Goal: Information Seeking & Learning: Learn about a topic

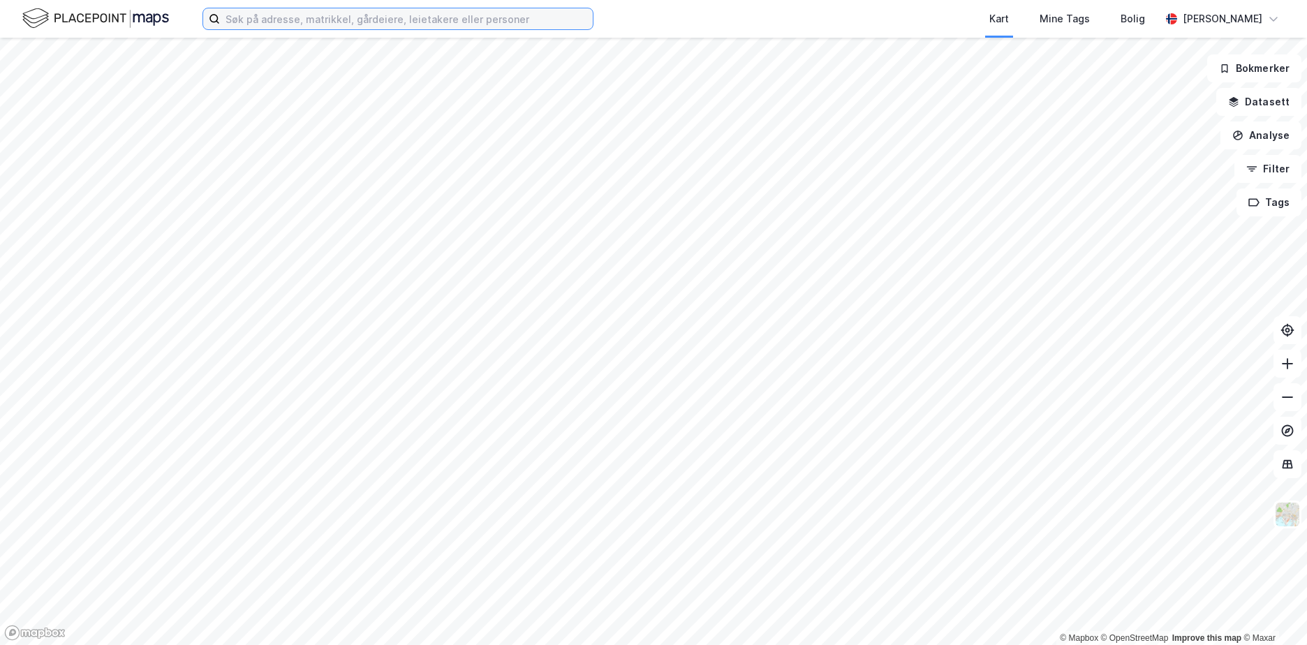
click at [239, 22] on input at bounding box center [406, 18] width 373 height 21
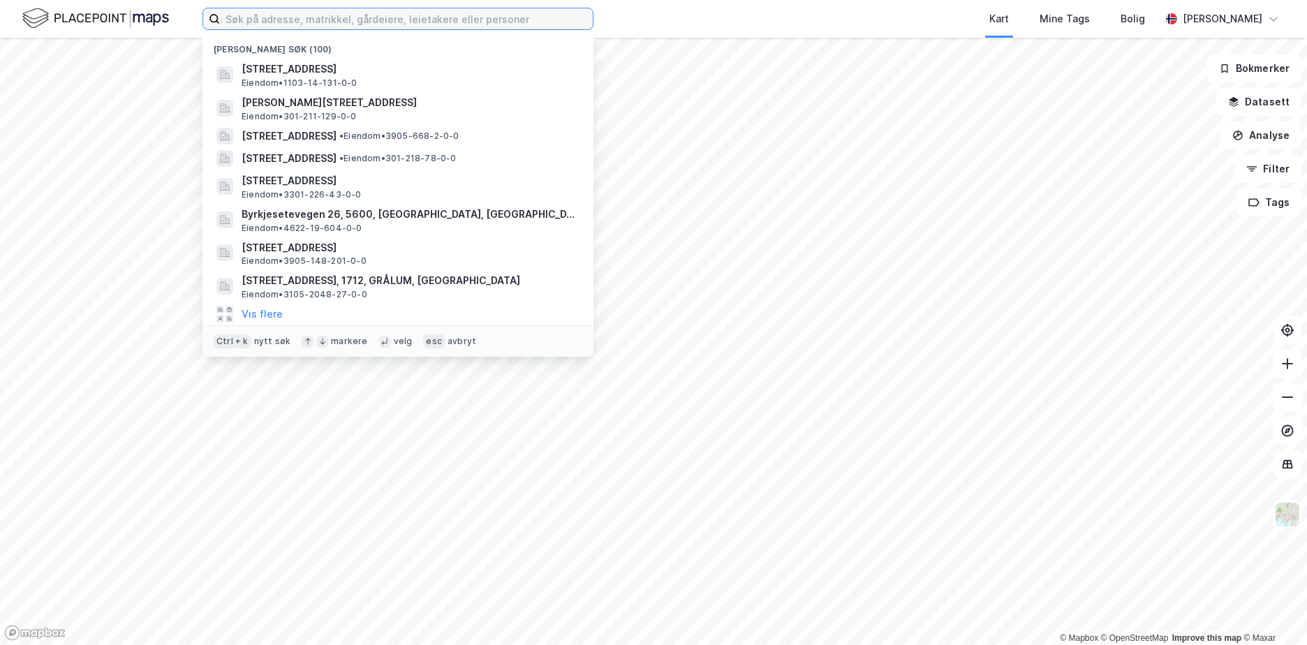
paste input "3439/104/148"
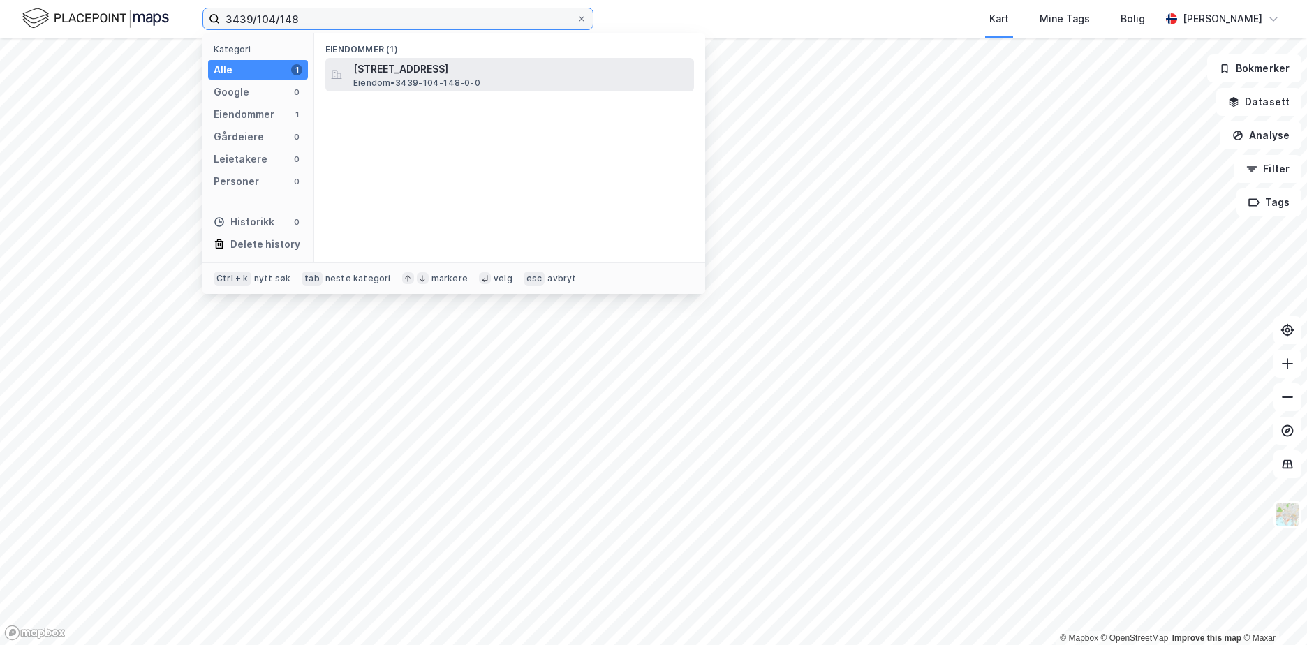
type input "3439/104/148"
click at [434, 68] on span "[STREET_ADDRESS]" at bounding box center [520, 69] width 335 height 17
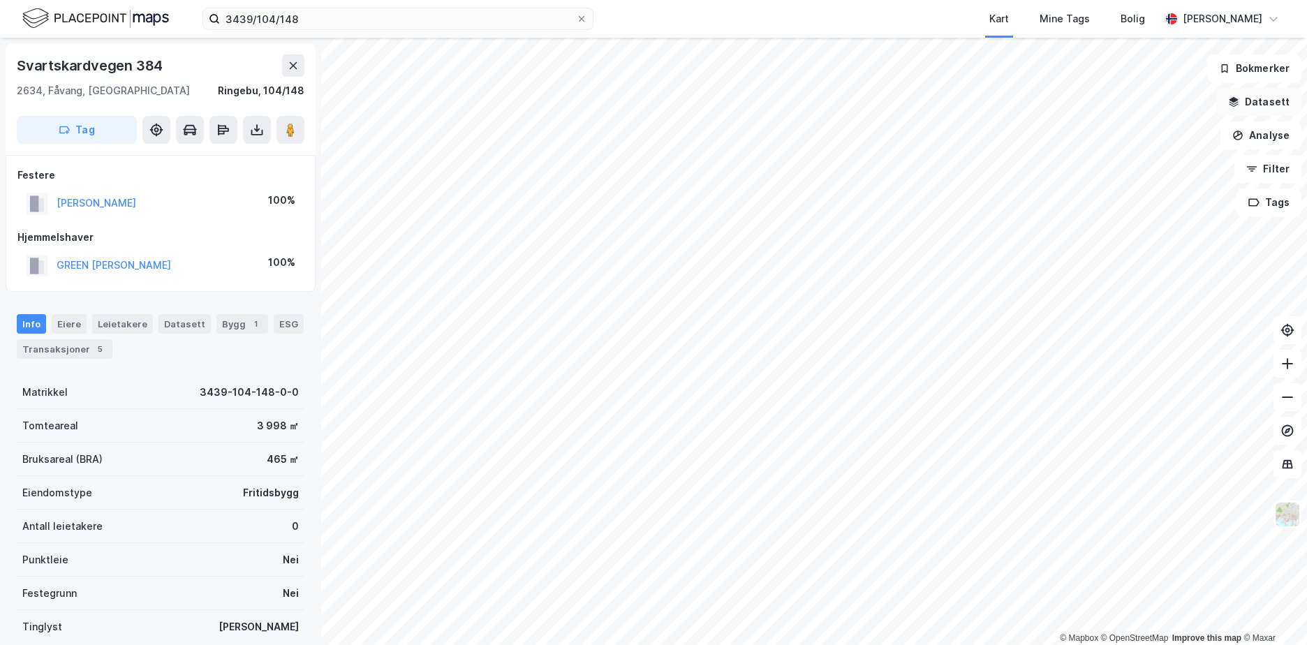
click at [1257, 103] on button "Datasett" at bounding box center [1258, 102] width 85 height 28
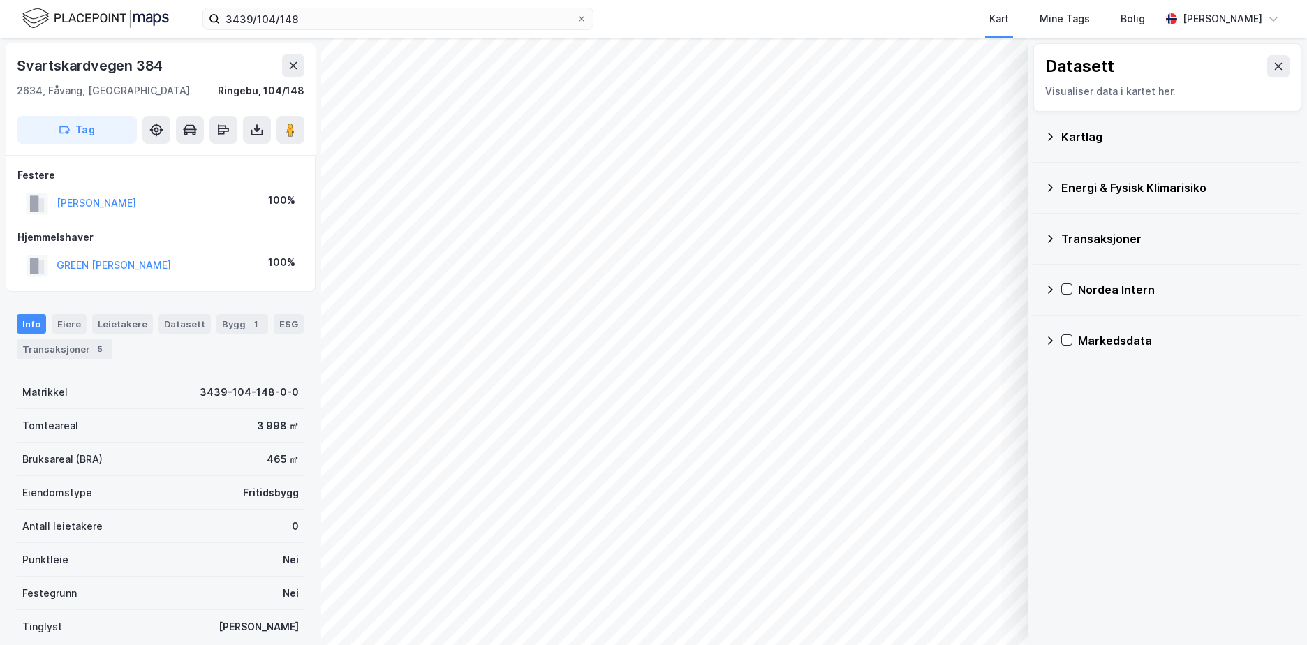
click at [1050, 138] on icon at bounding box center [1050, 137] width 5 height 8
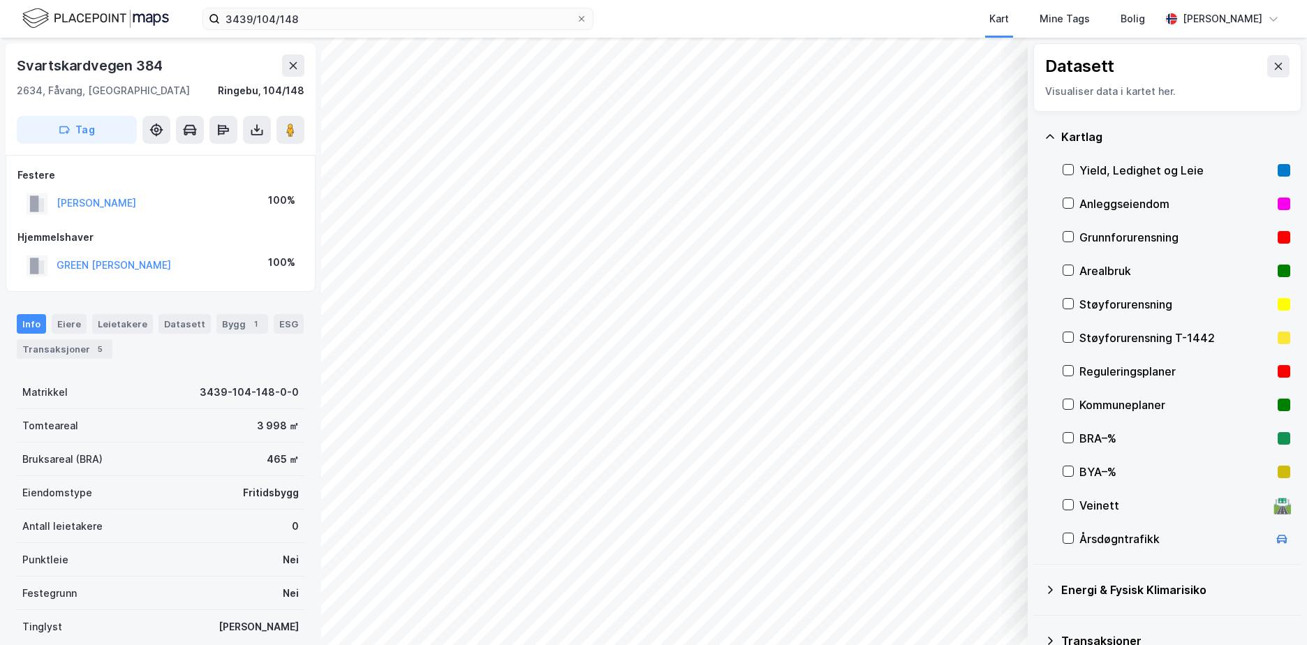
click at [1130, 233] on div "Grunnforurensning" at bounding box center [1176, 237] width 193 height 17
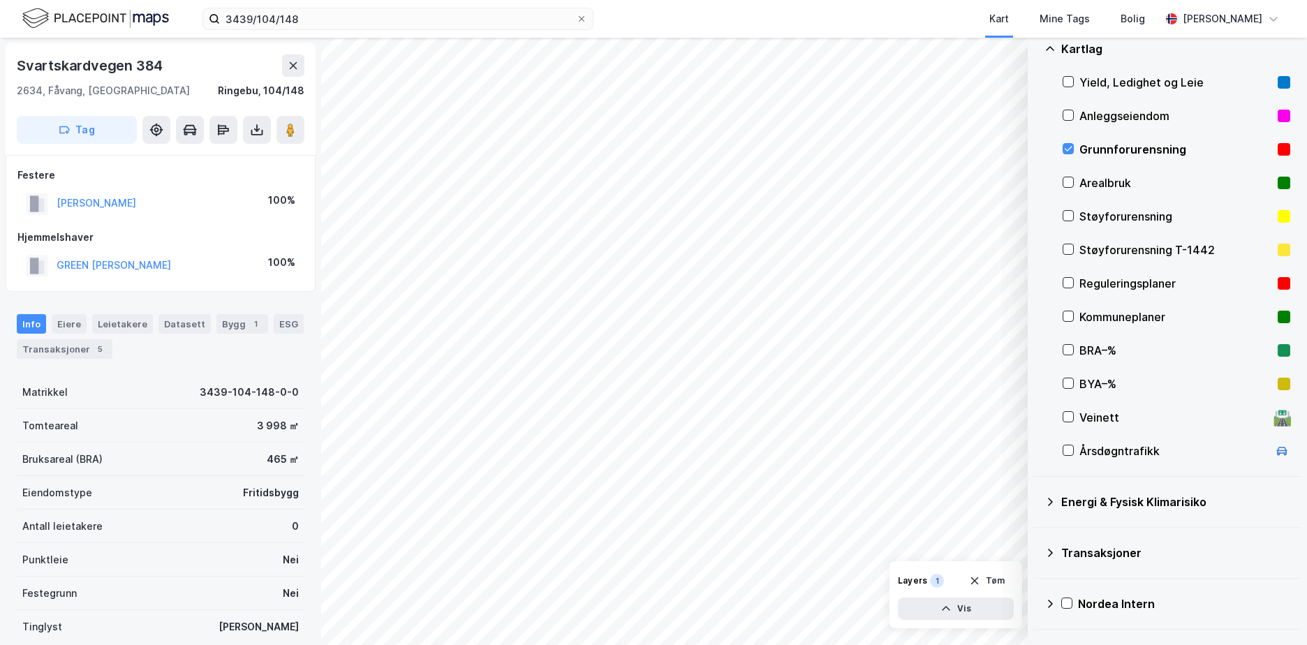
scroll to position [129, 0]
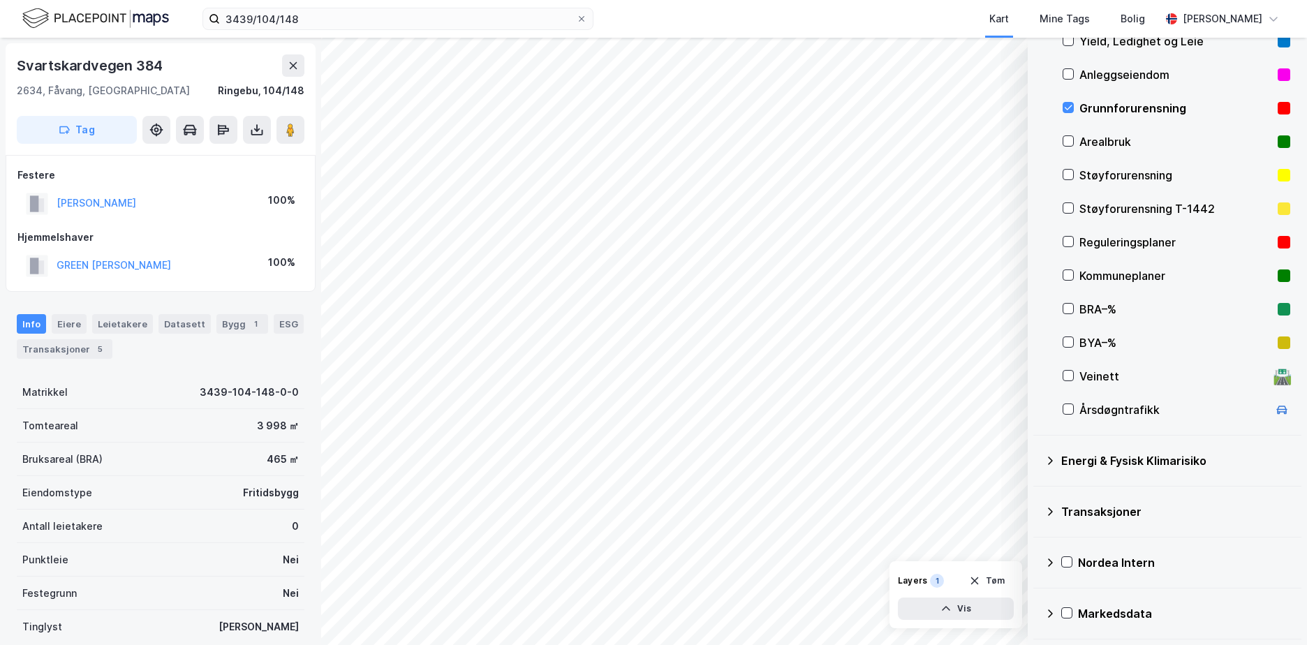
click at [1049, 464] on icon at bounding box center [1050, 461] width 5 height 8
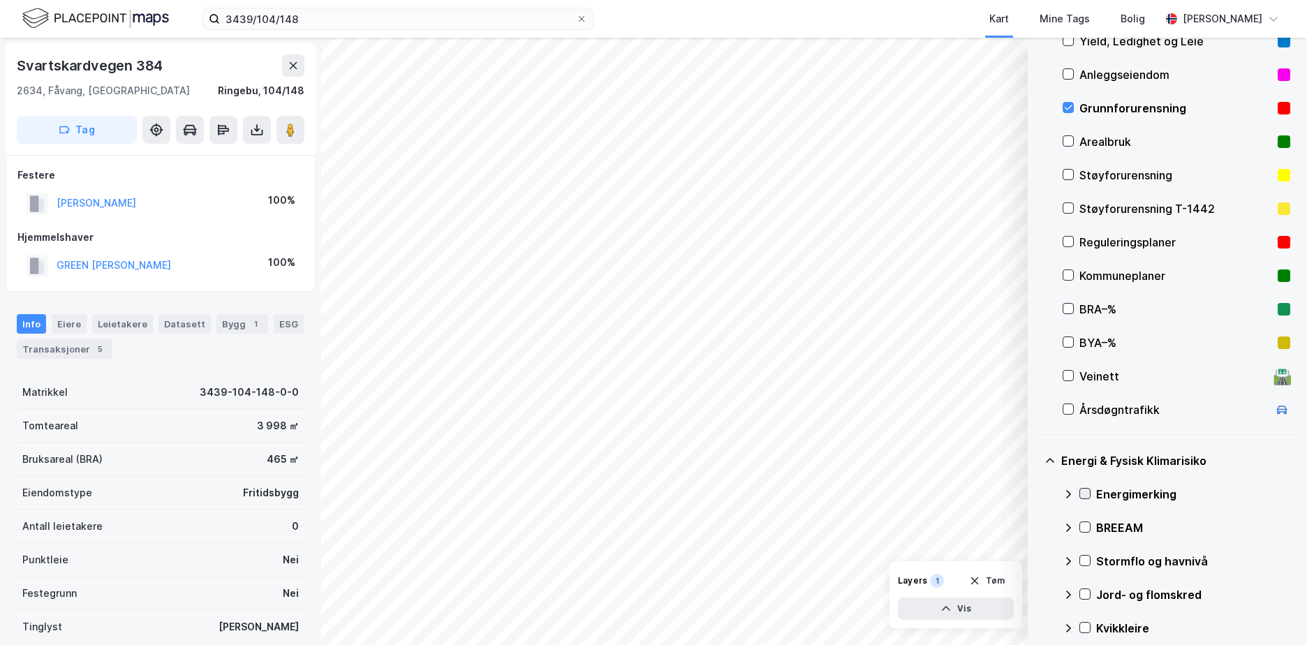
click at [1084, 492] on icon at bounding box center [1085, 494] width 10 height 10
click at [1069, 492] on icon at bounding box center [1068, 494] width 8 height 5
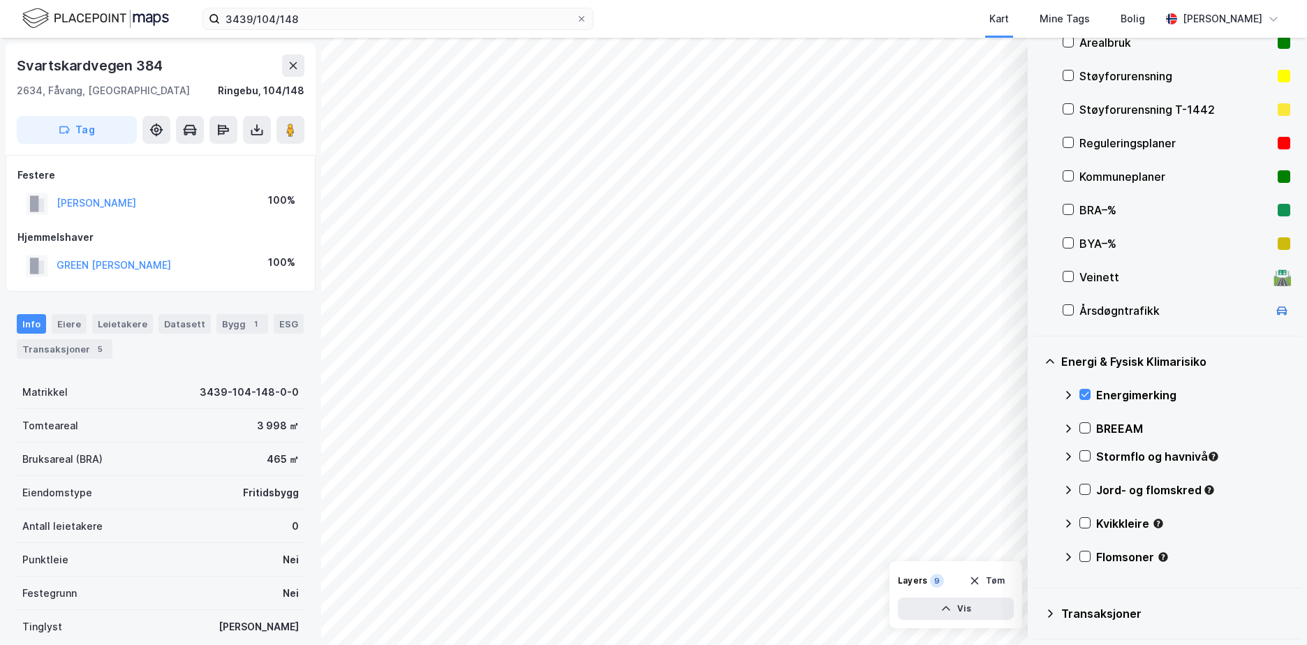
scroll to position [330, 0]
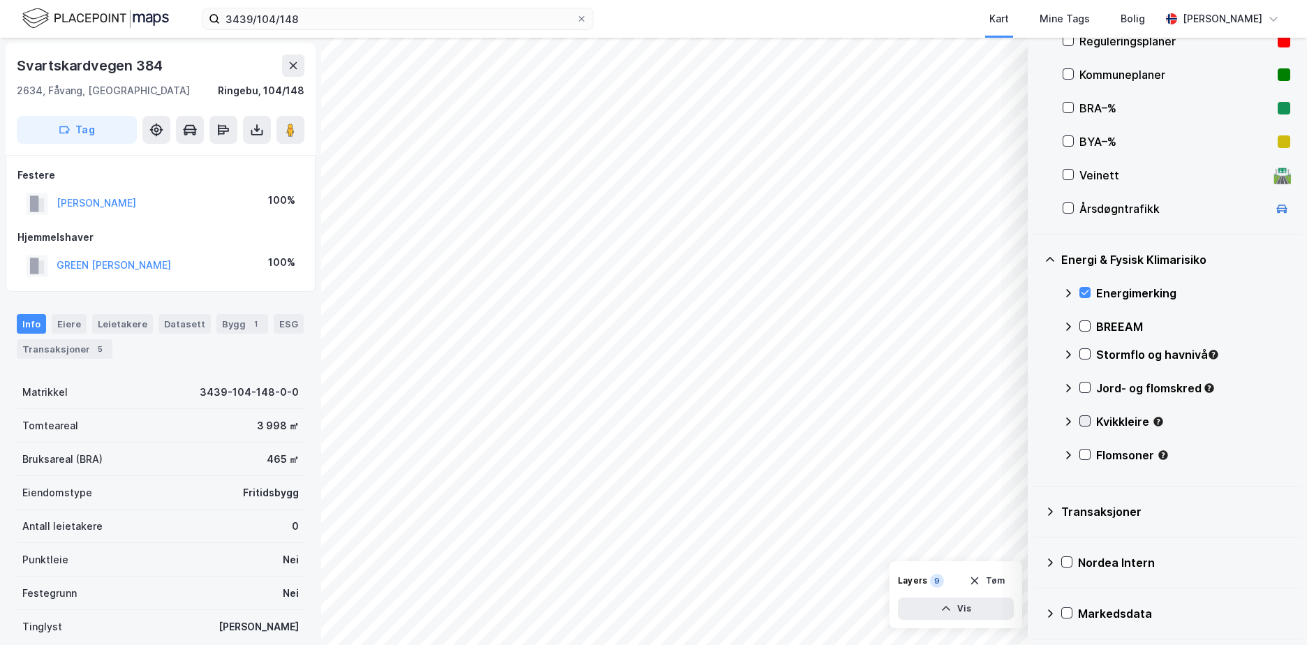
click at [1085, 421] on icon at bounding box center [1085, 421] width 10 height 10
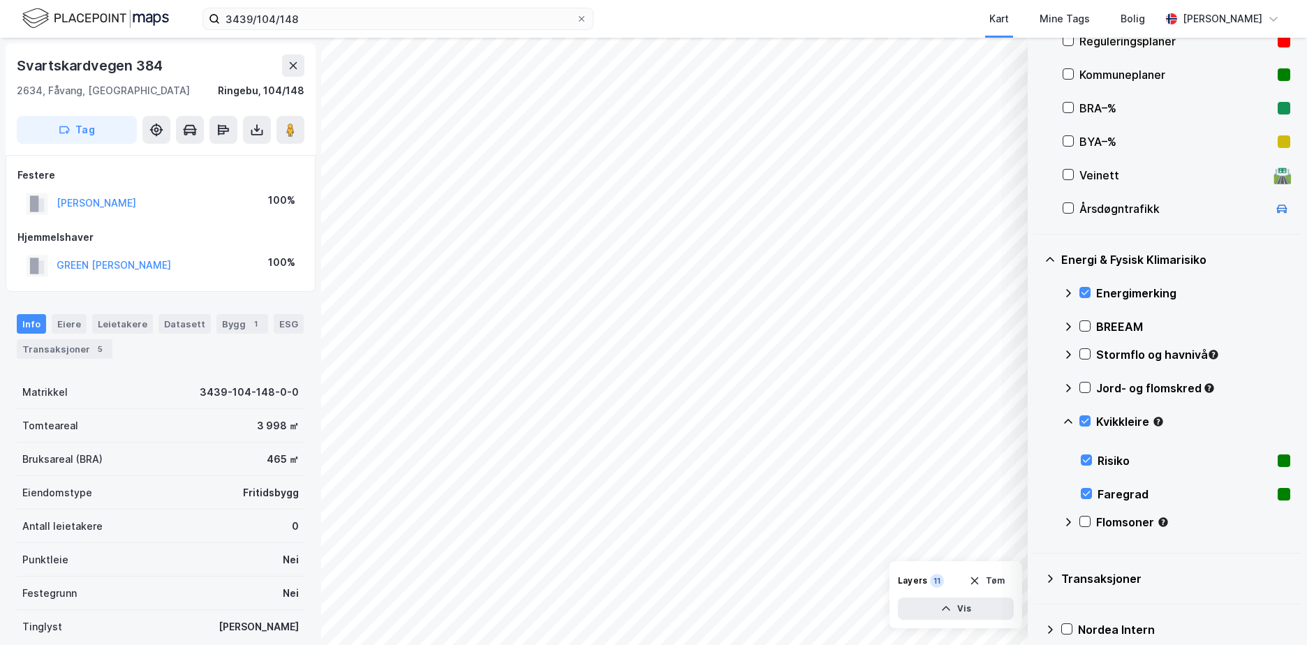
click at [1068, 417] on icon at bounding box center [1068, 421] width 11 height 11
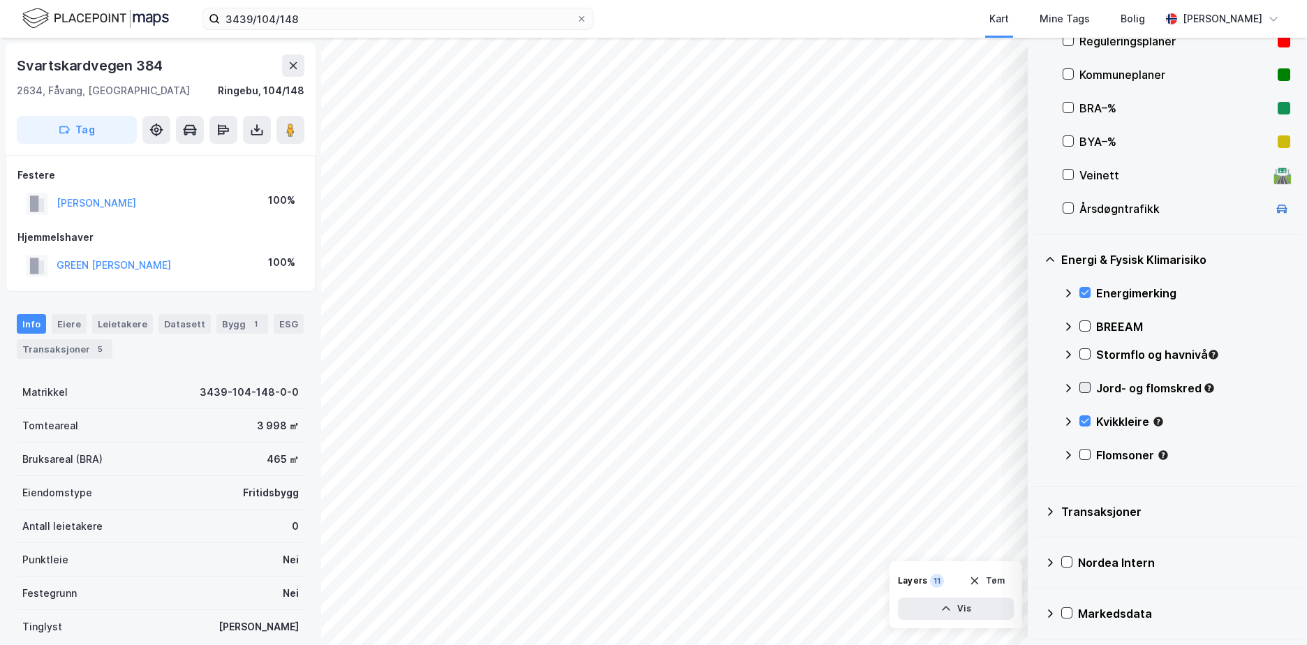
click at [1082, 387] on icon at bounding box center [1085, 388] width 10 height 10
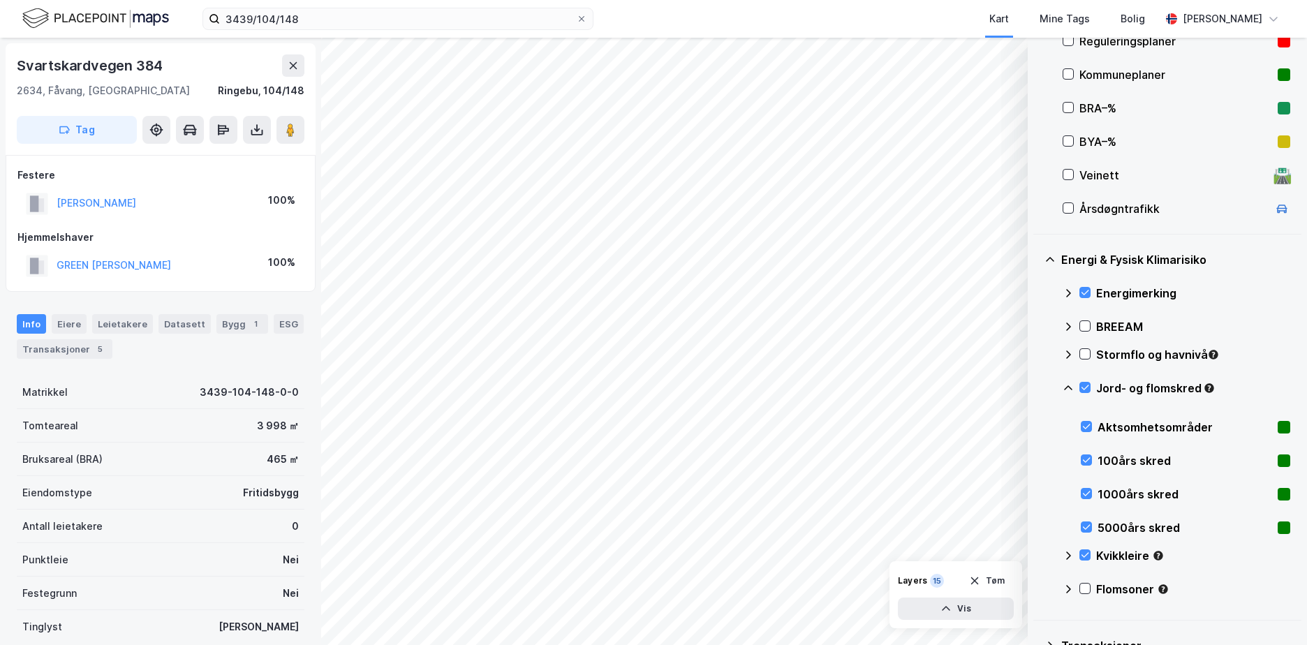
click at [1064, 384] on icon at bounding box center [1068, 388] width 11 height 11
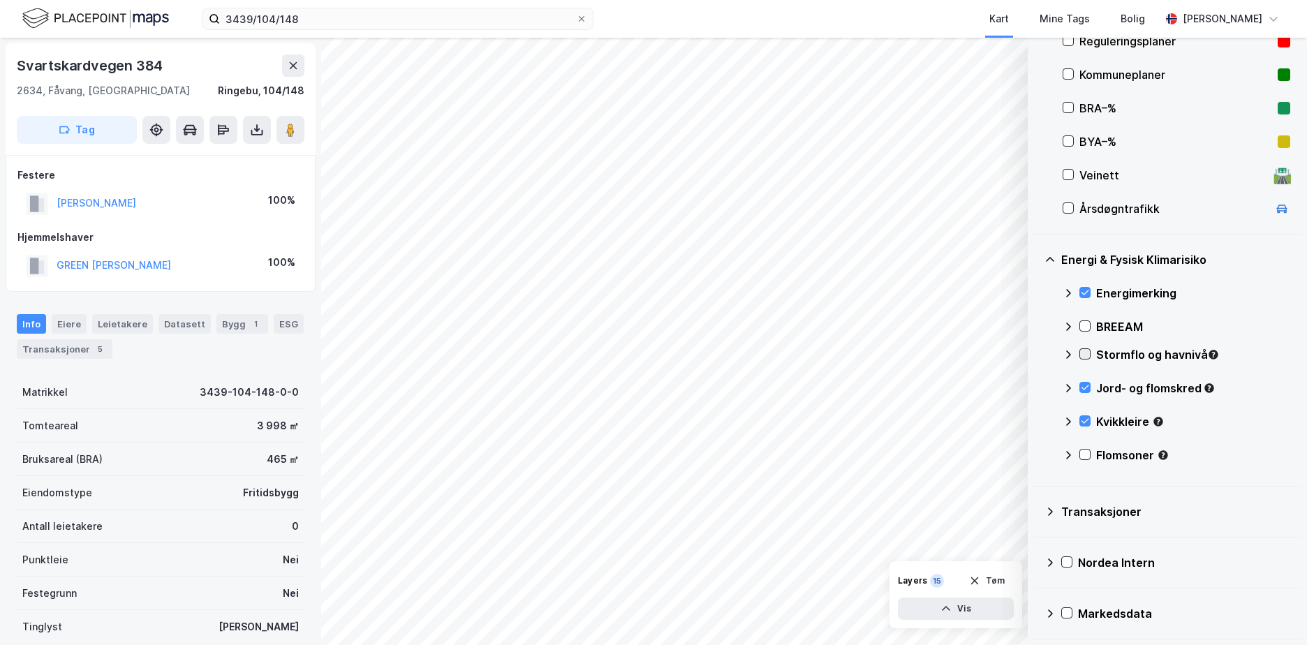
click at [1087, 353] on icon at bounding box center [1085, 354] width 10 height 10
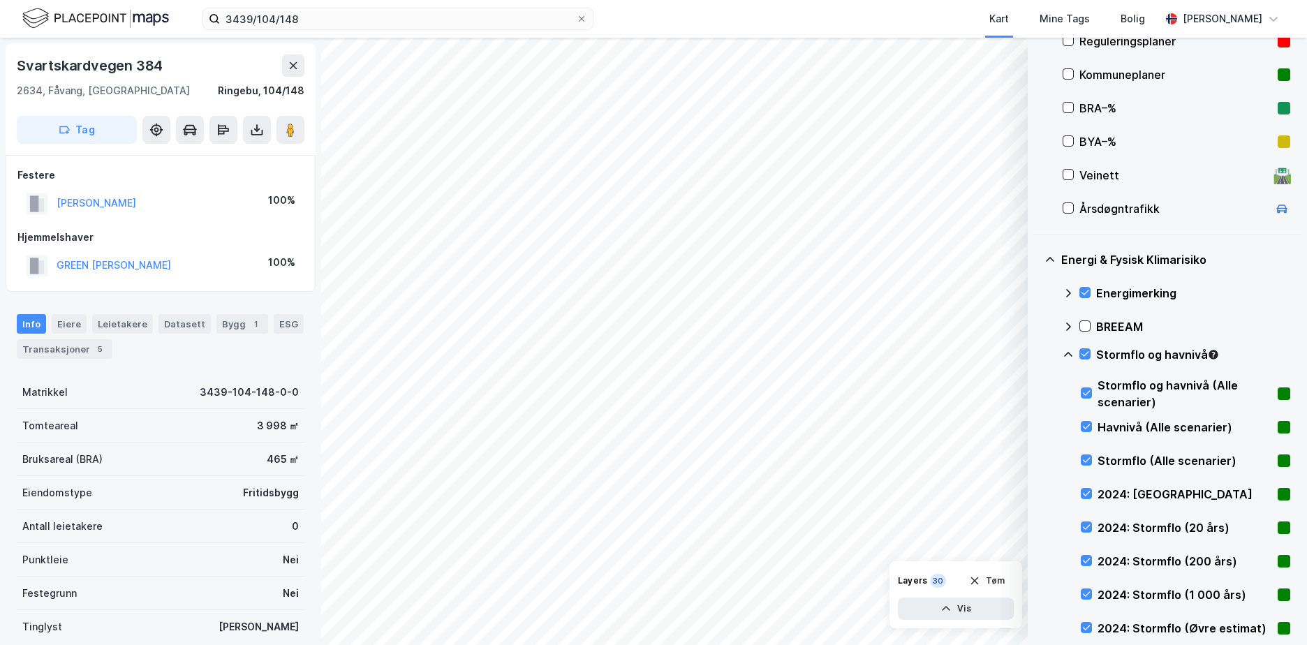
click at [1069, 354] on icon at bounding box center [1068, 354] width 11 height 11
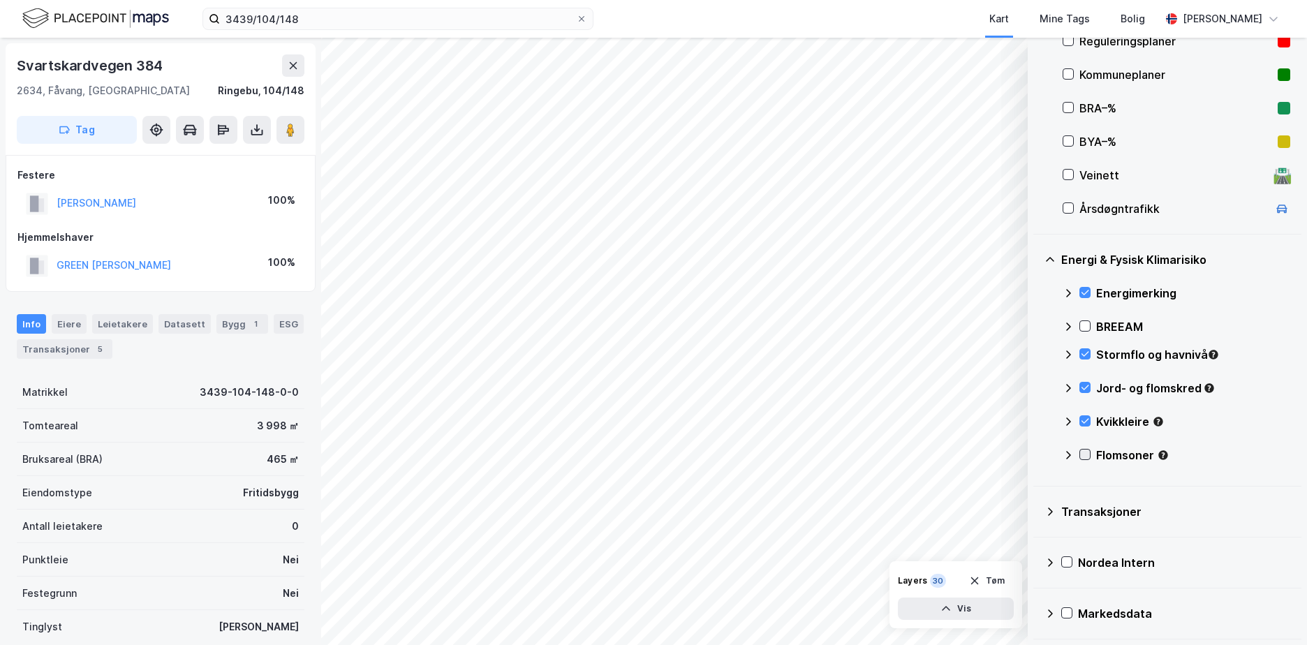
click at [1090, 455] on div at bounding box center [1085, 454] width 11 height 11
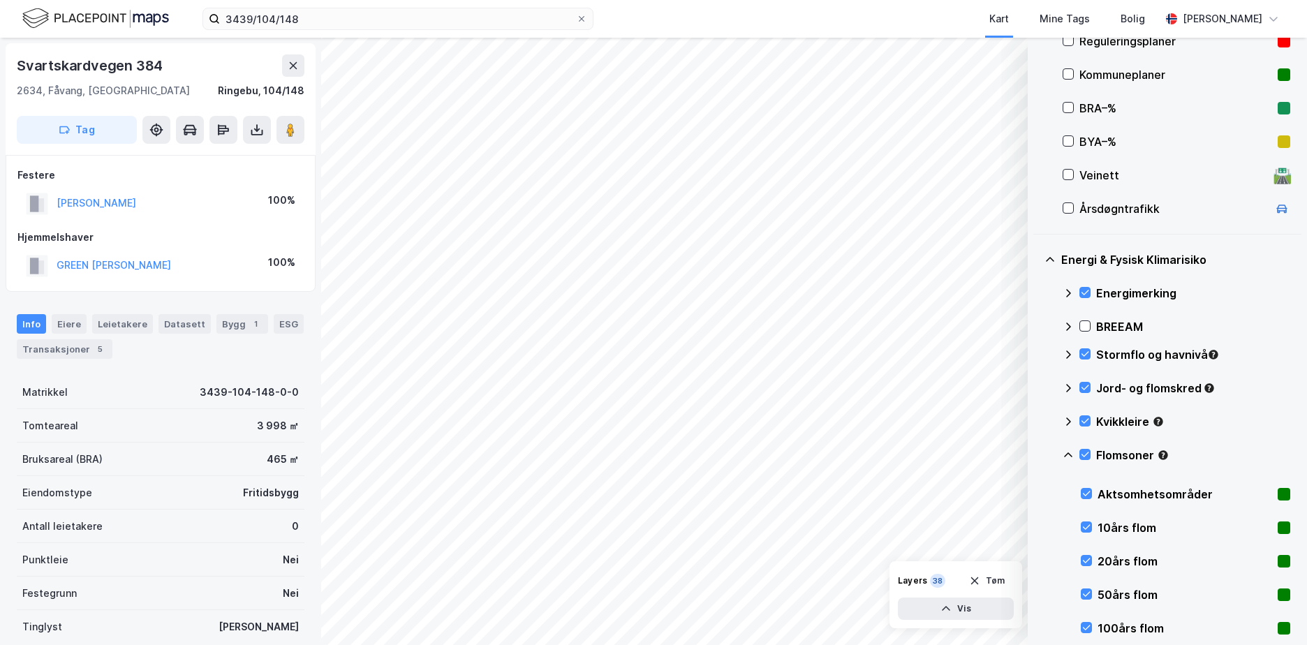
click at [1068, 454] on icon at bounding box center [1068, 455] width 11 height 11
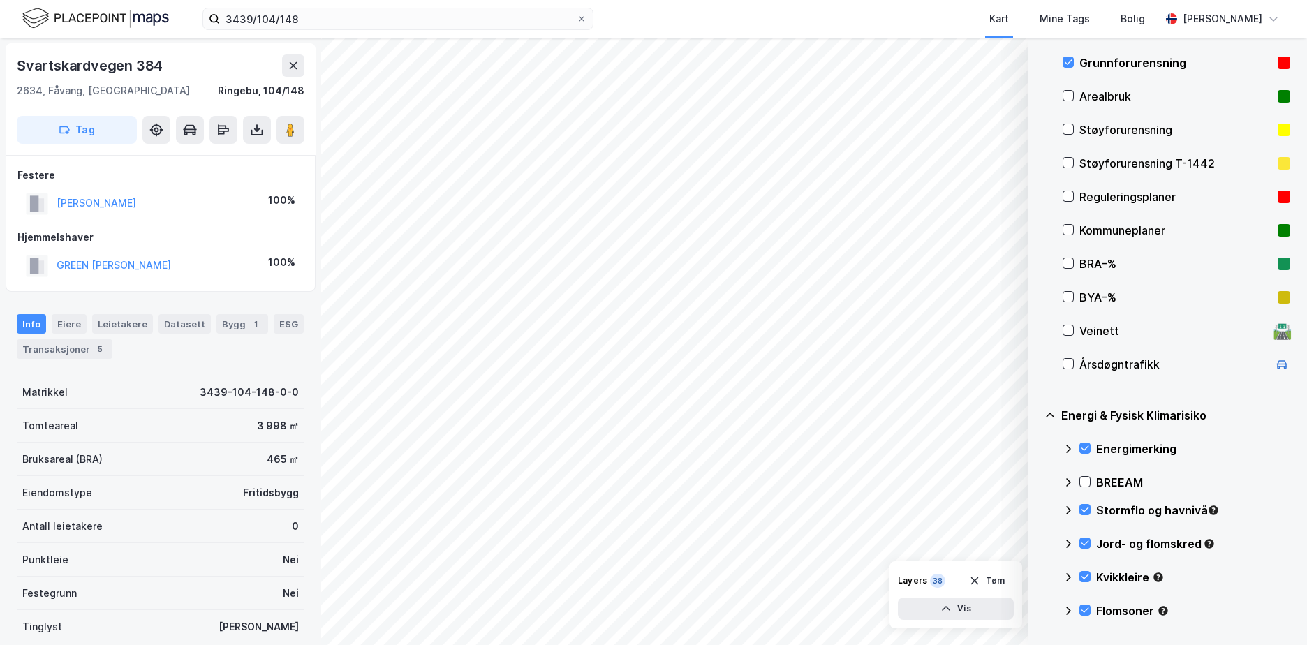
scroll to position [171, 0]
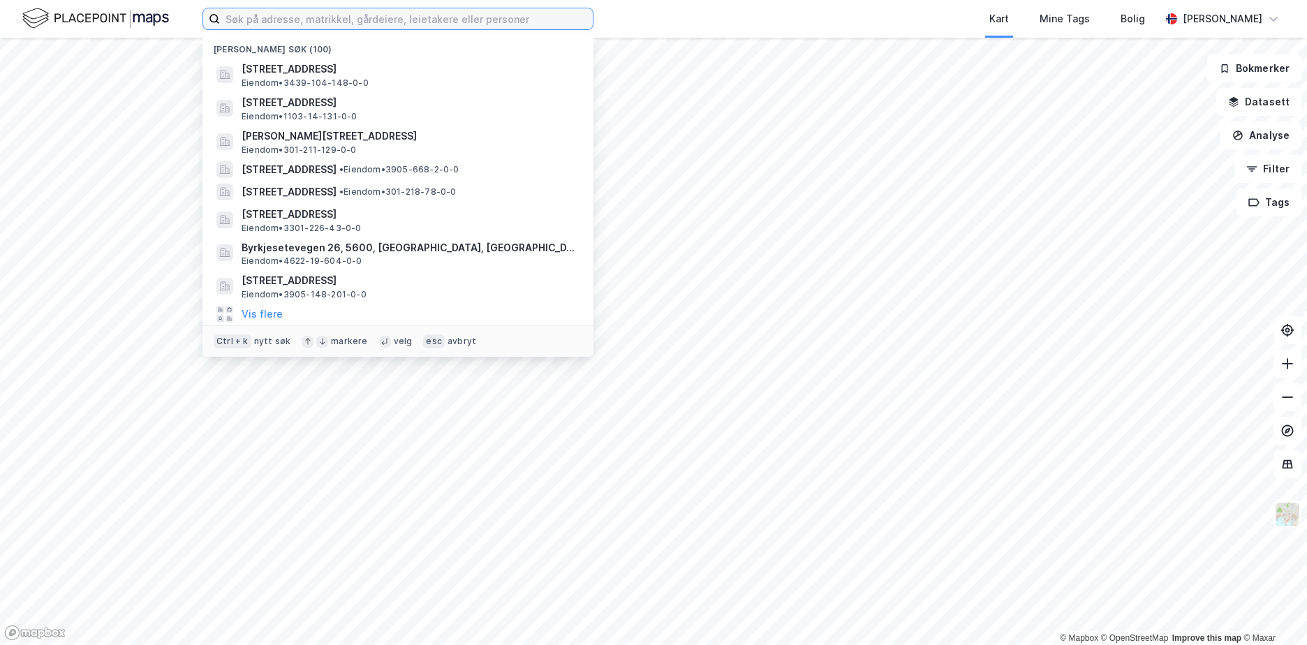
click at [292, 26] on input at bounding box center [406, 18] width 373 height 21
click at [278, 17] on input at bounding box center [406, 18] width 373 height 21
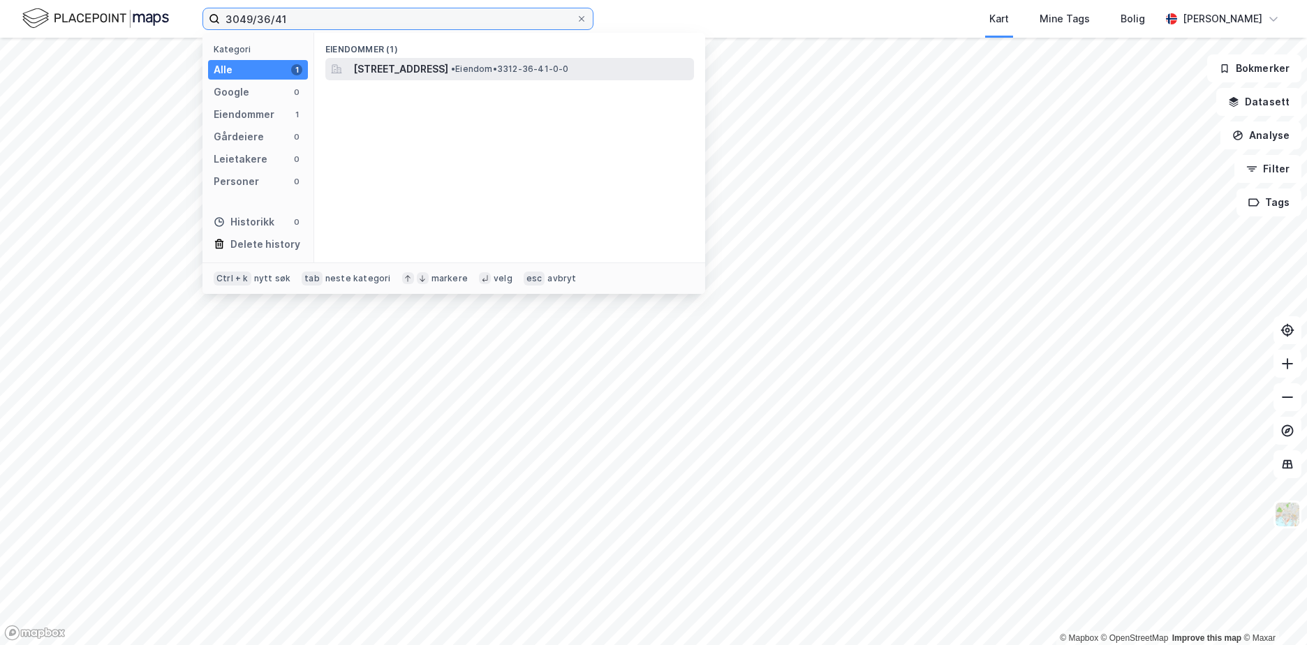
type input "3049/36/41"
click at [448, 69] on span "[STREET_ADDRESS]" at bounding box center [400, 69] width 95 height 17
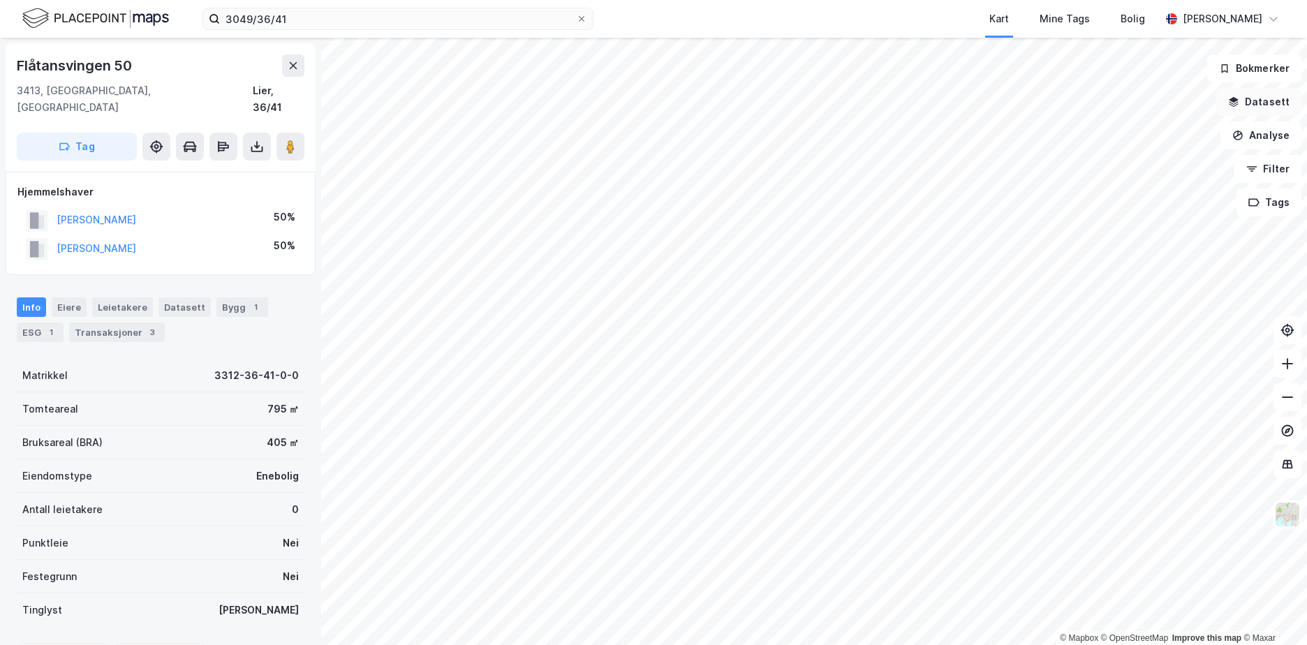
click at [1260, 99] on button "Datasett" at bounding box center [1258, 102] width 85 height 28
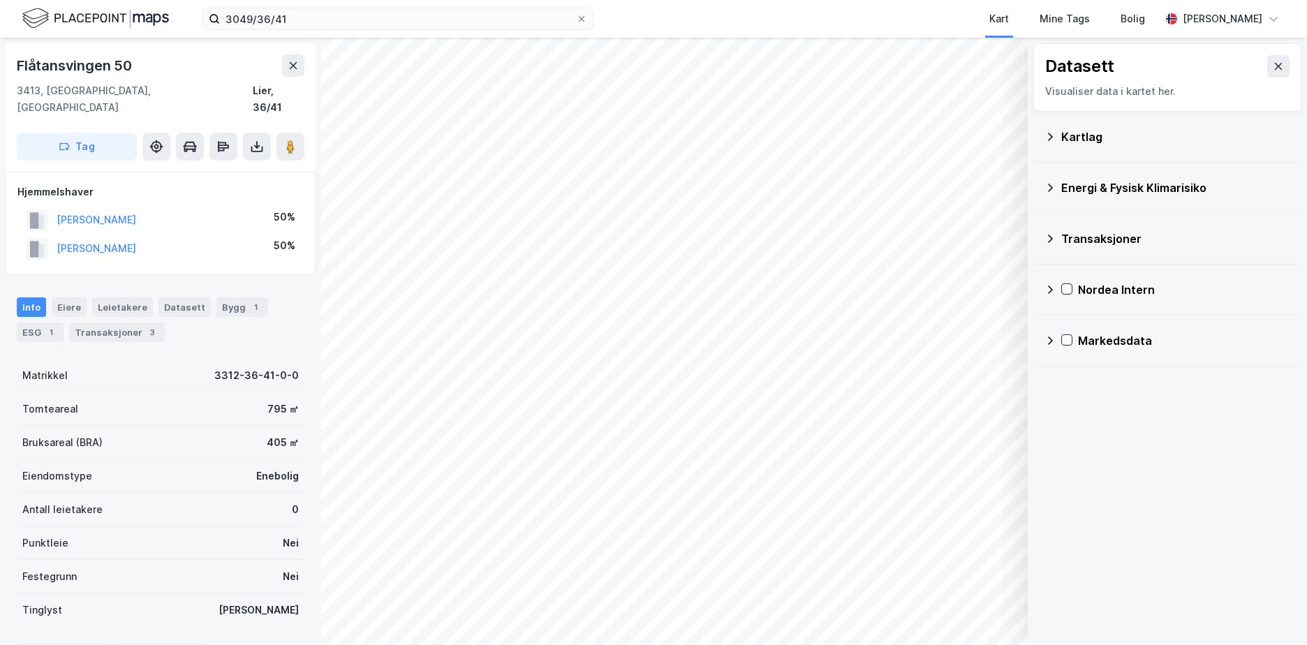
click at [1058, 133] on div "Kartlag" at bounding box center [1168, 137] width 246 height 34
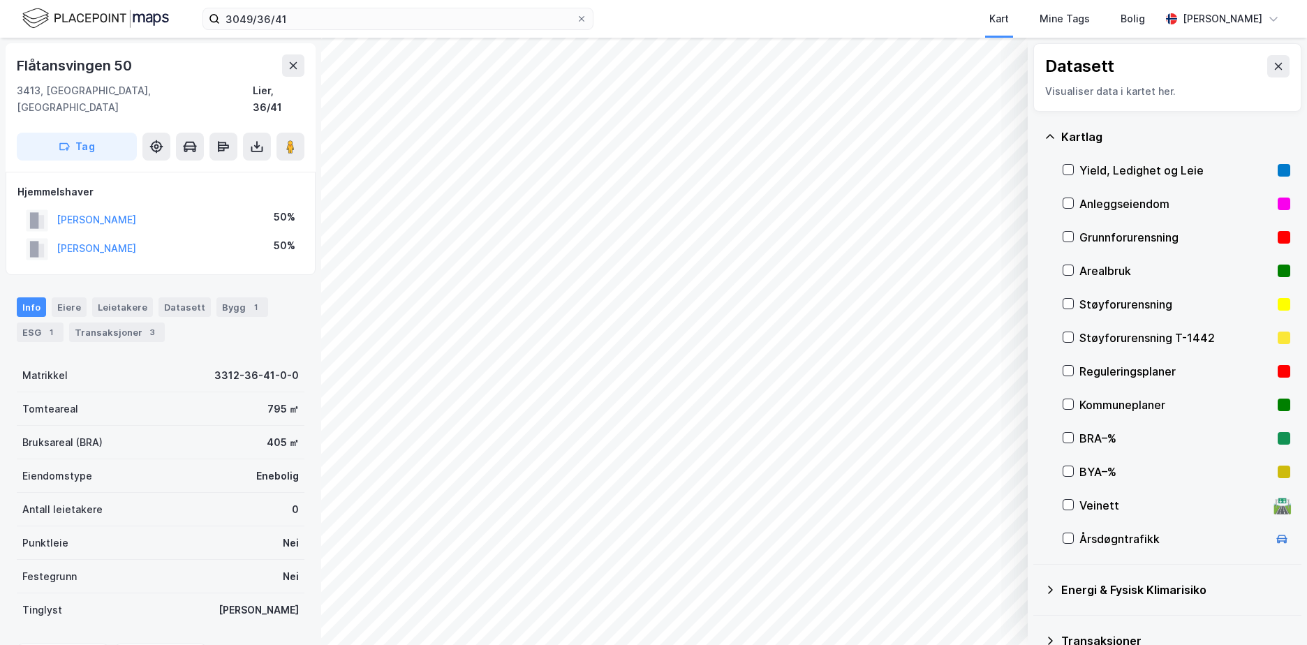
click at [1100, 238] on div "Grunnforurensning" at bounding box center [1176, 237] width 193 height 17
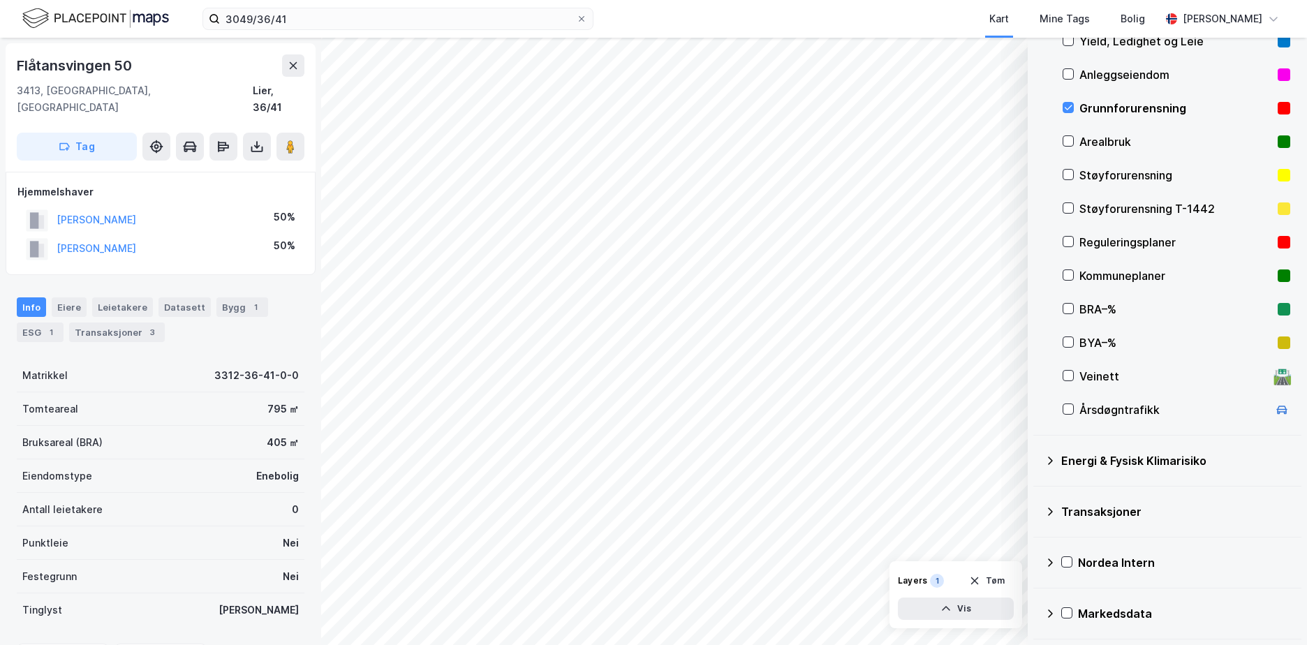
click at [1072, 455] on div "Energi & Fysisk Klimarisiko" at bounding box center [1175, 460] width 229 height 17
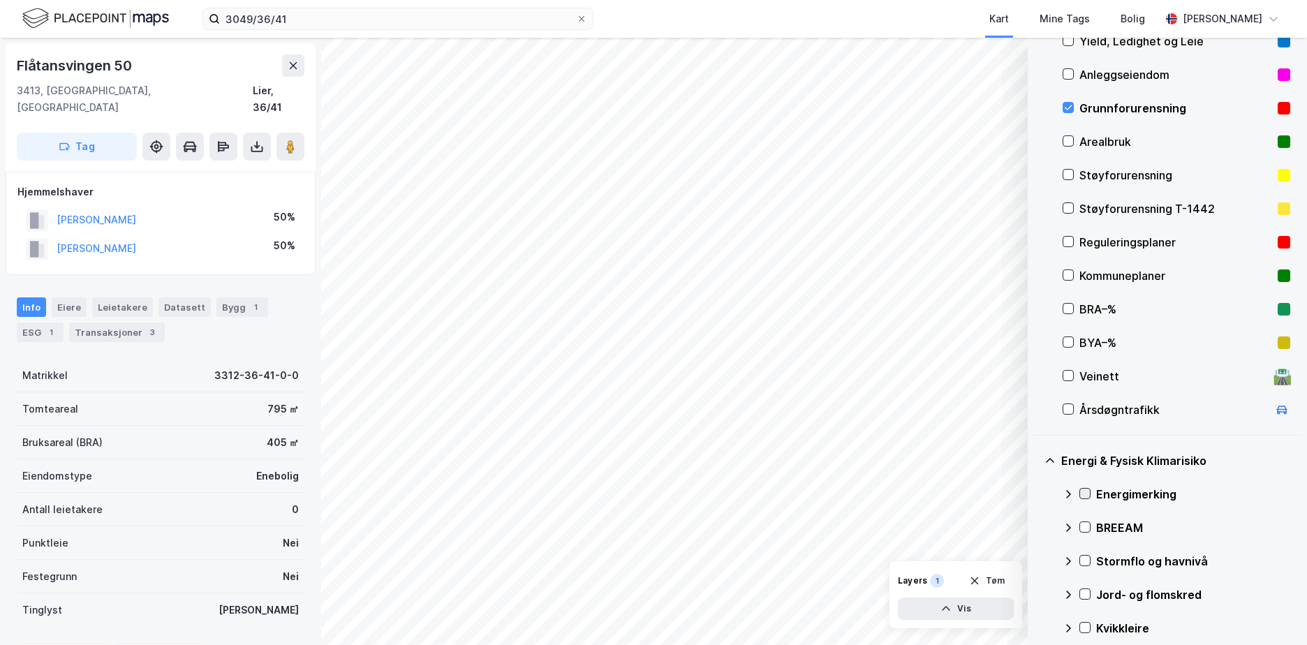
click at [1086, 493] on icon at bounding box center [1085, 494] width 10 height 10
click at [1069, 492] on icon at bounding box center [1068, 494] width 8 height 5
click at [1121, 555] on div "Stormflo og havnivå" at bounding box center [1193, 555] width 194 height 17
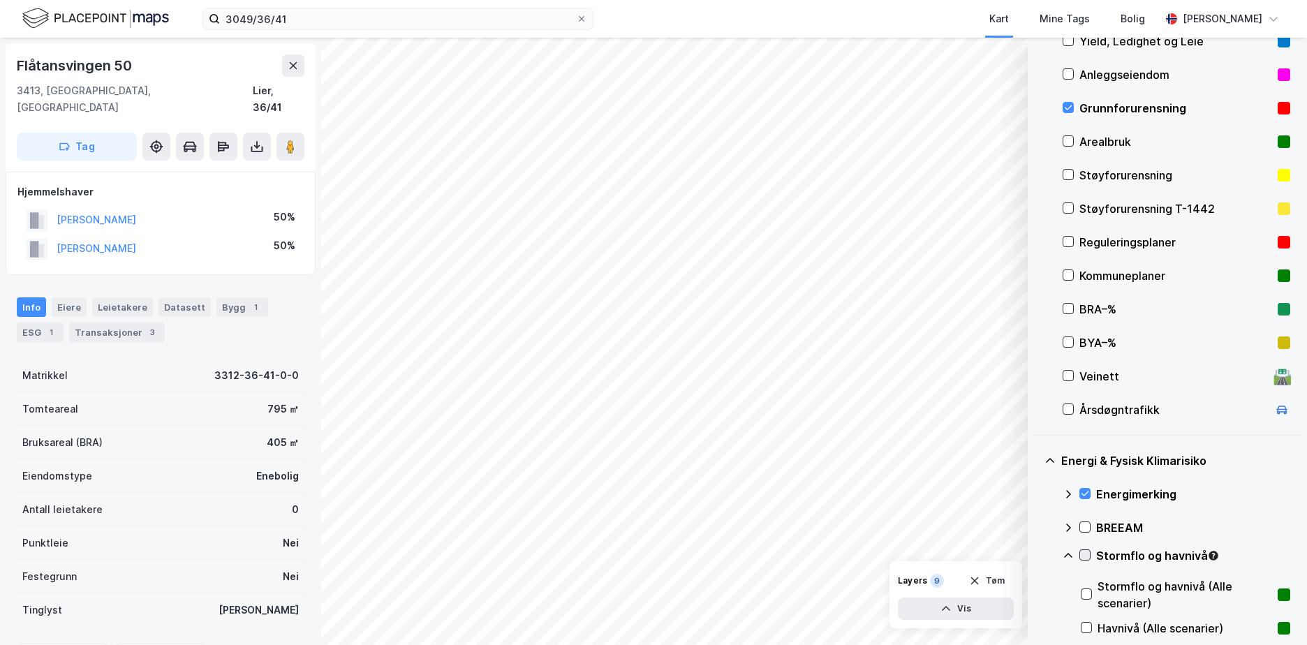
click at [1082, 554] on icon at bounding box center [1085, 555] width 10 height 10
click at [1070, 552] on icon at bounding box center [1068, 555] width 11 height 11
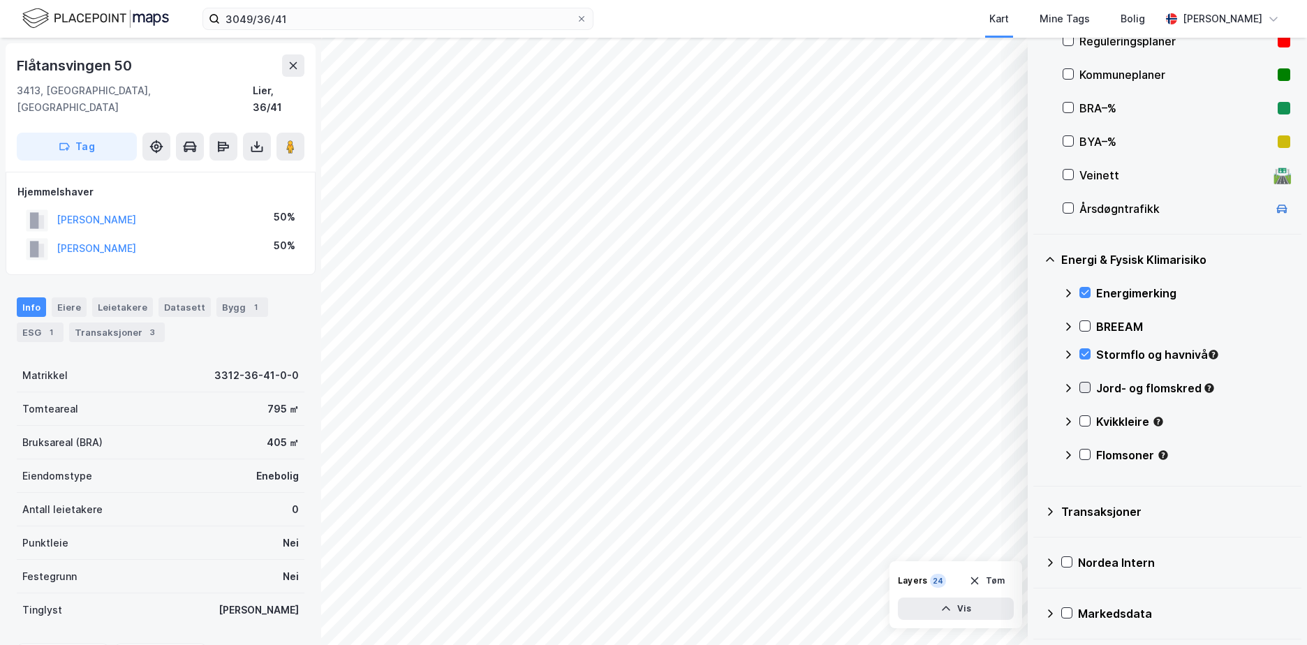
click at [1087, 386] on icon at bounding box center [1085, 388] width 10 height 10
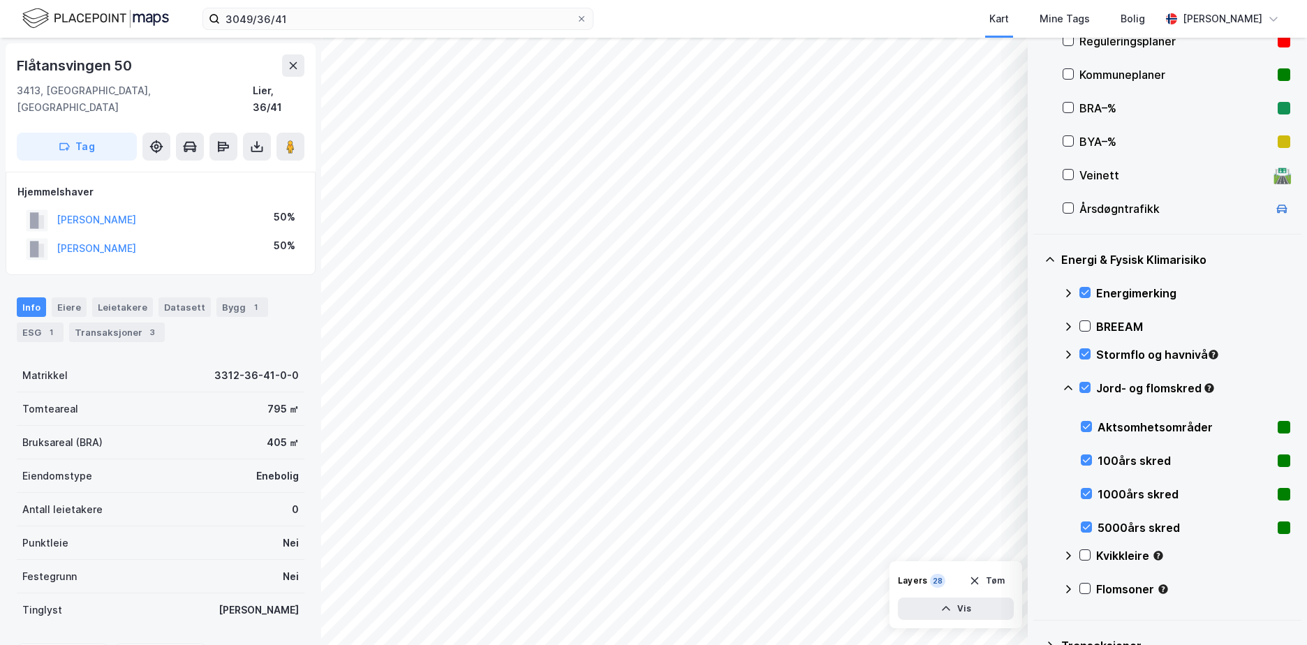
click at [1066, 385] on icon at bounding box center [1068, 388] width 11 height 11
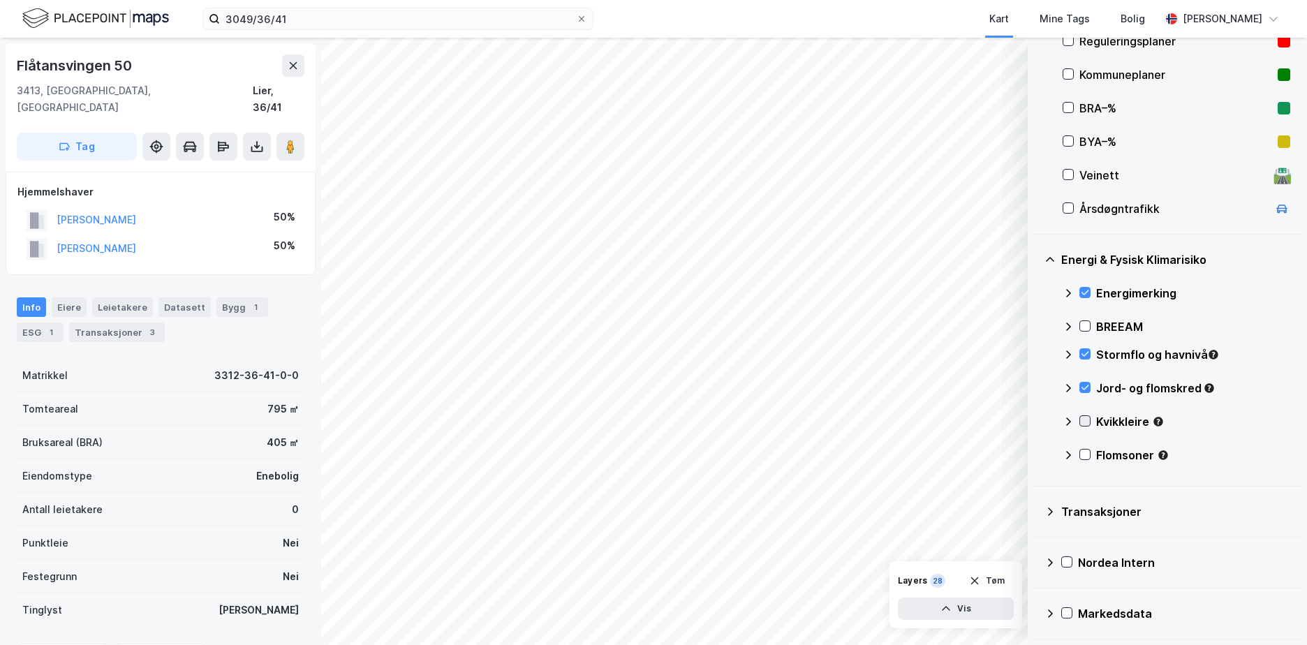
click at [1086, 418] on icon at bounding box center [1085, 421] width 10 height 10
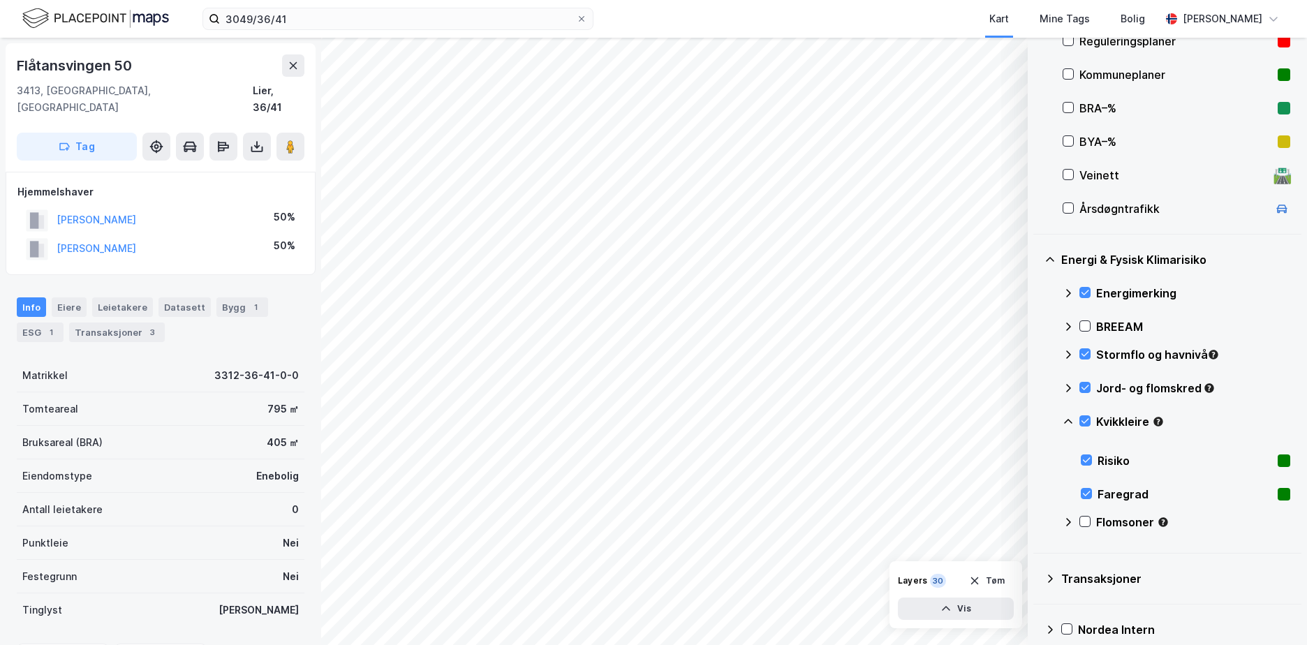
click at [1068, 416] on icon at bounding box center [1068, 421] width 11 height 11
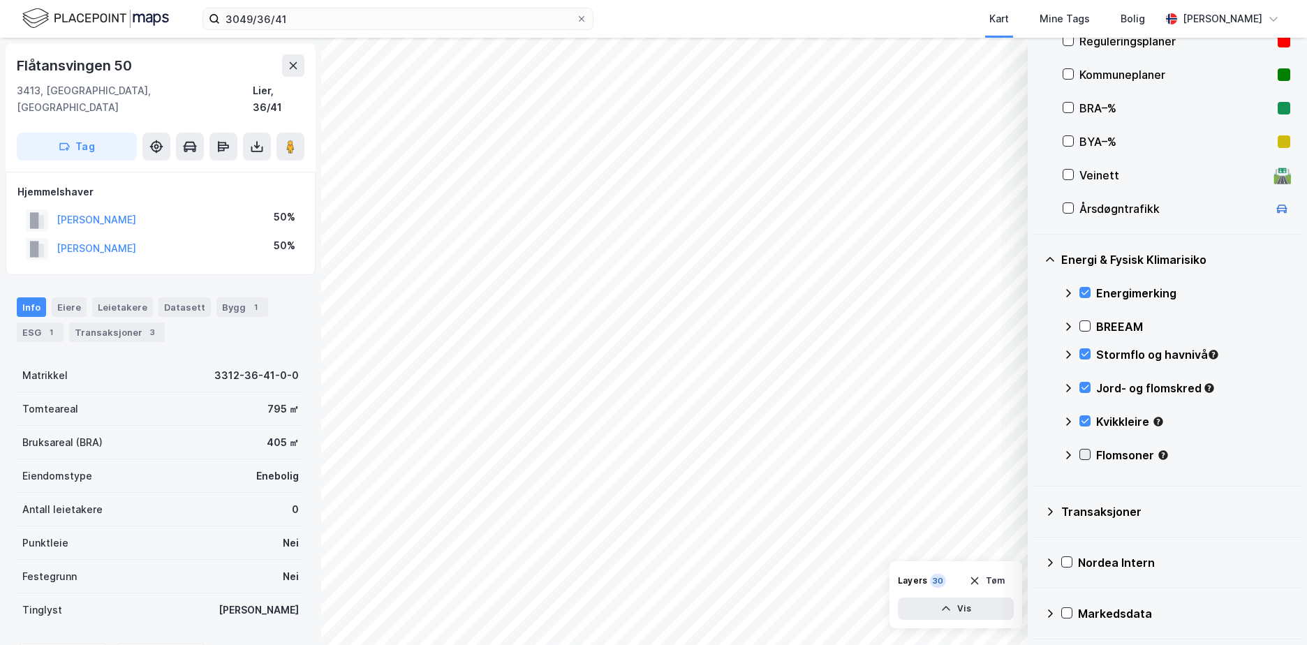
click at [1086, 452] on icon at bounding box center [1085, 455] width 10 height 10
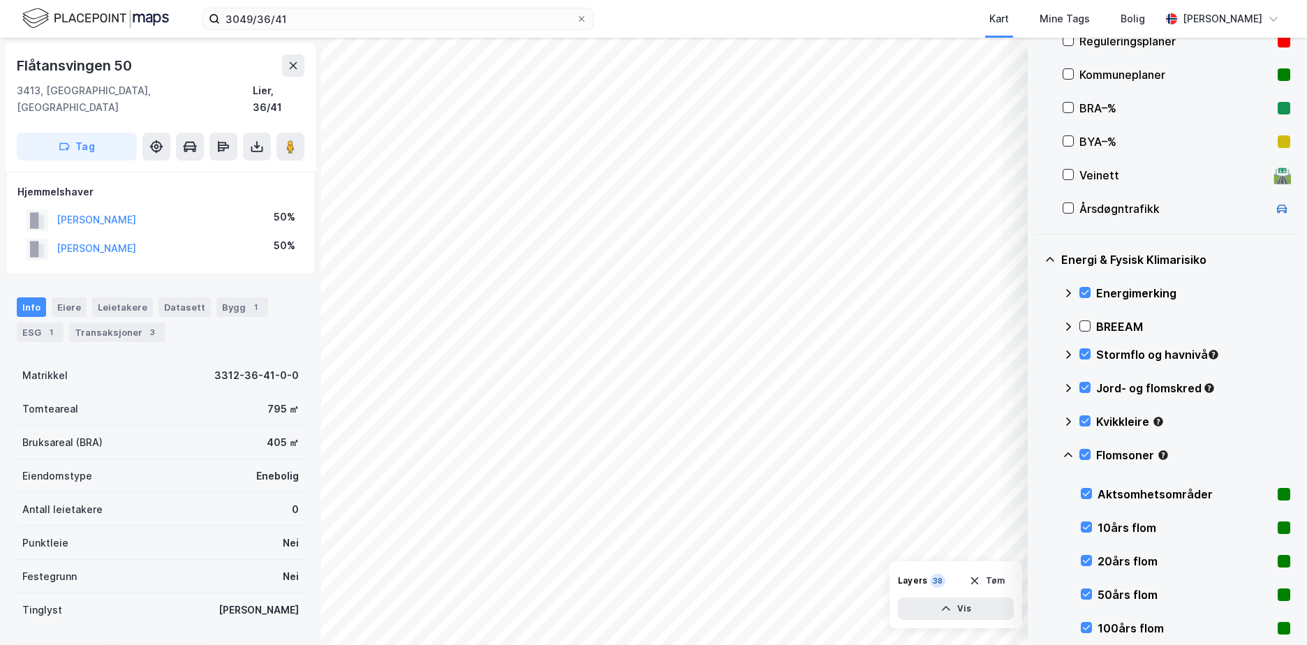
click at [1068, 452] on icon at bounding box center [1068, 455] width 11 height 11
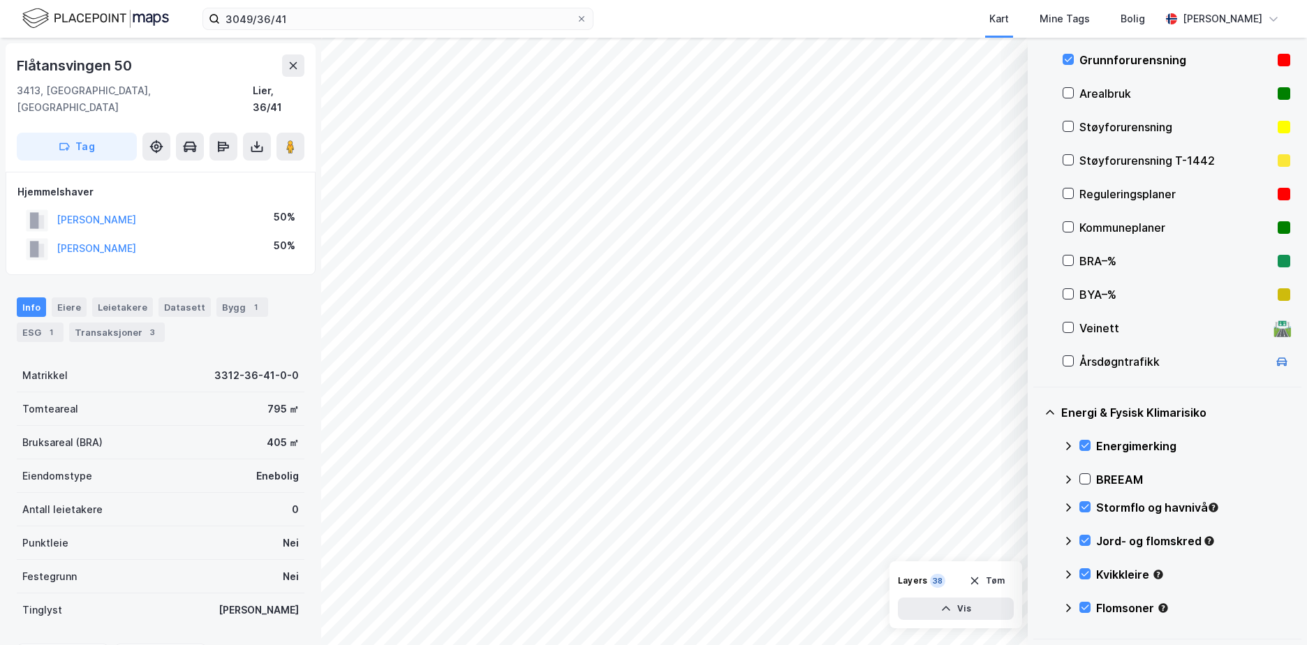
scroll to position [168, 0]
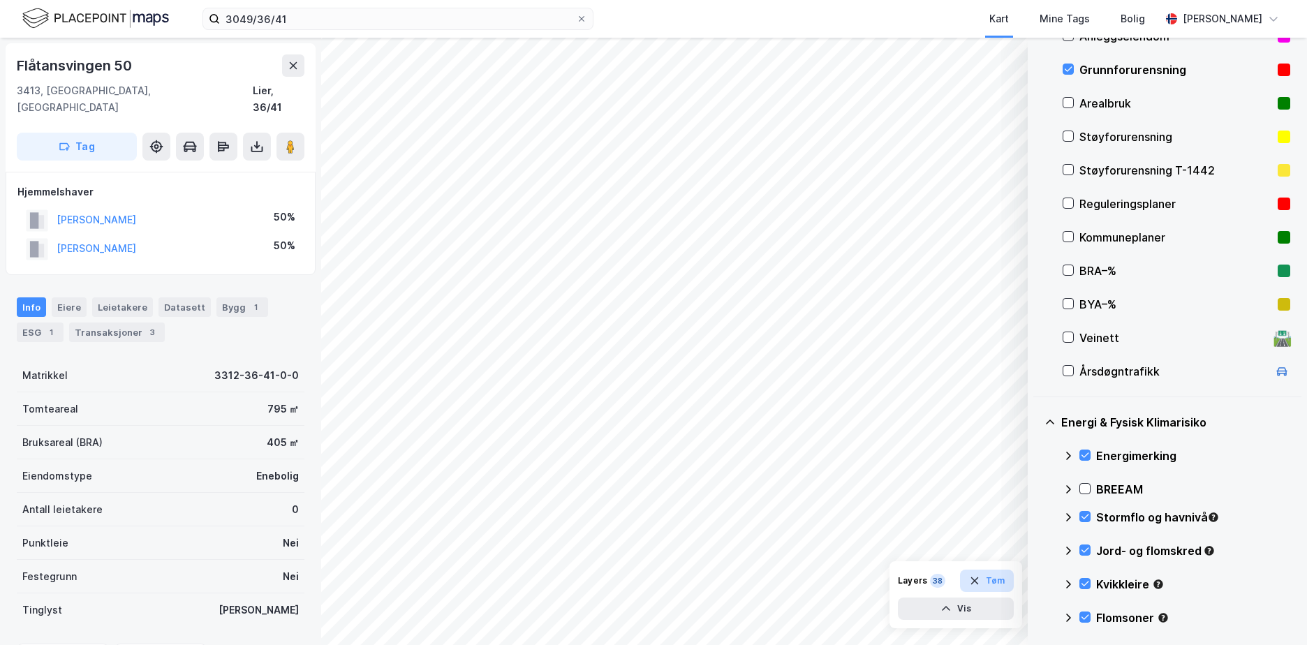
click at [1001, 591] on button "Tøm" at bounding box center [987, 581] width 54 height 22
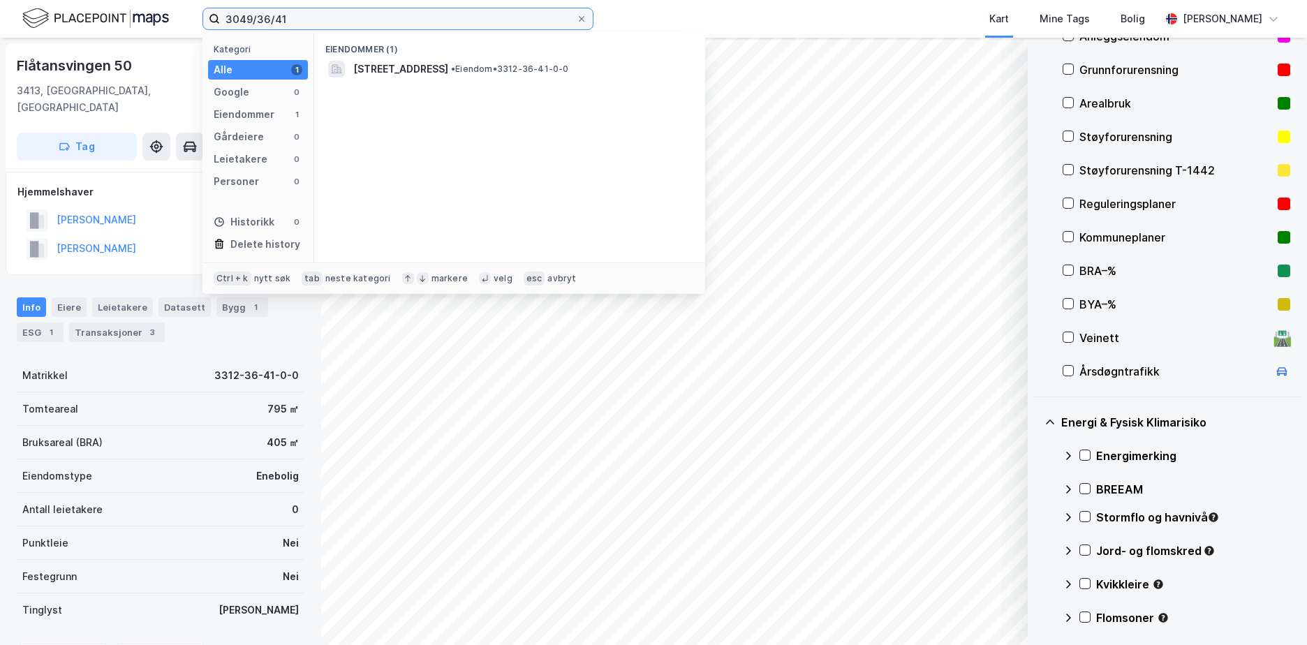
drag, startPoint x: 292, startPoint y: 24, endPoint x: 175, endPoint y: 29, distance: 117.4
click at [175, 29] on div "3049/36/41 Kategori Alle 1 Google 0 Eiendommer 1 Gårdeiere 0 Leietakere 0 Perso…" at bounding box center [653, 19] width 1307 height 38
paste input
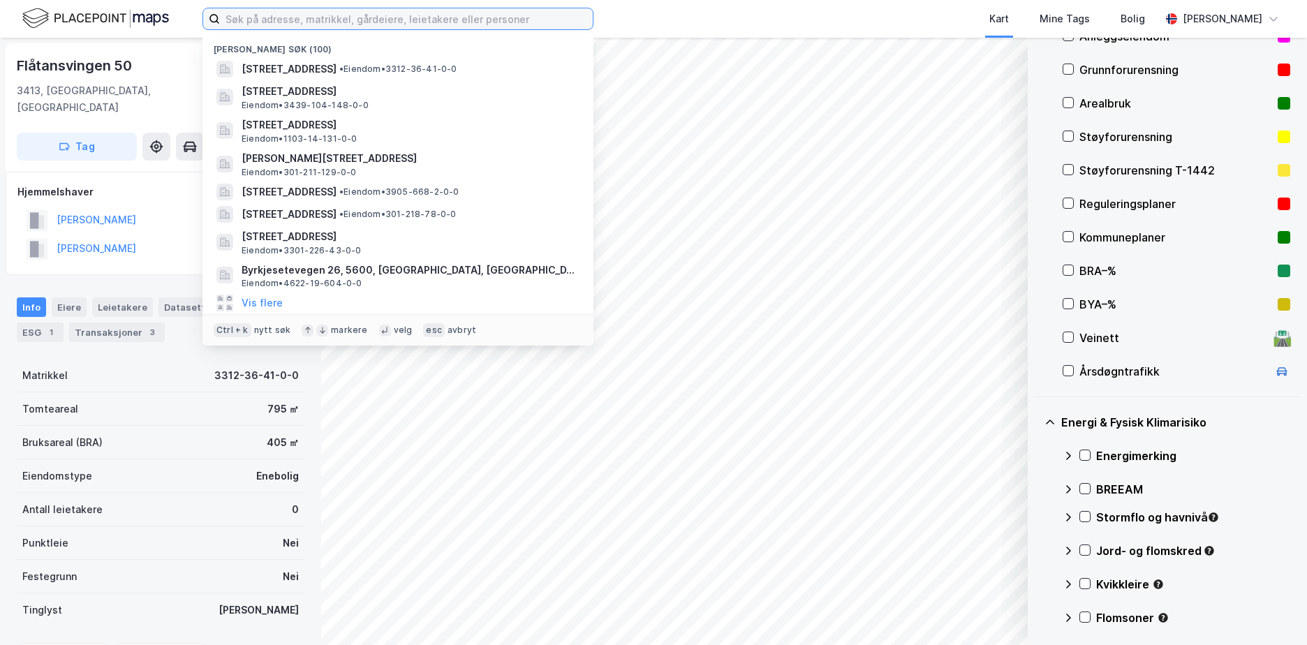
click at [240, 22] on input at bounding box center [406, 18] width 373 height 21
paste input "4016/6/42"
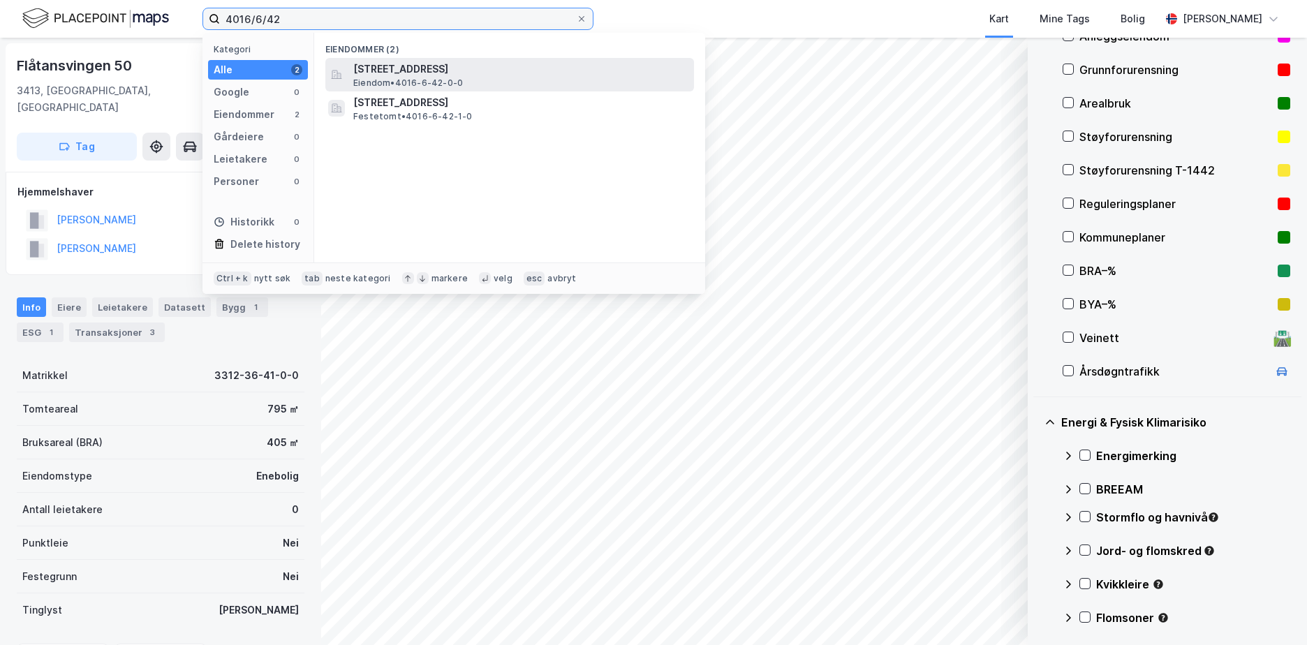
type input "4016/6/42"
click at [414, 72] on span "Åkreveien 42, 3750, DRANGEDAL, DRANGEDAL" at bounding box center [520, 69] width 335 height 17
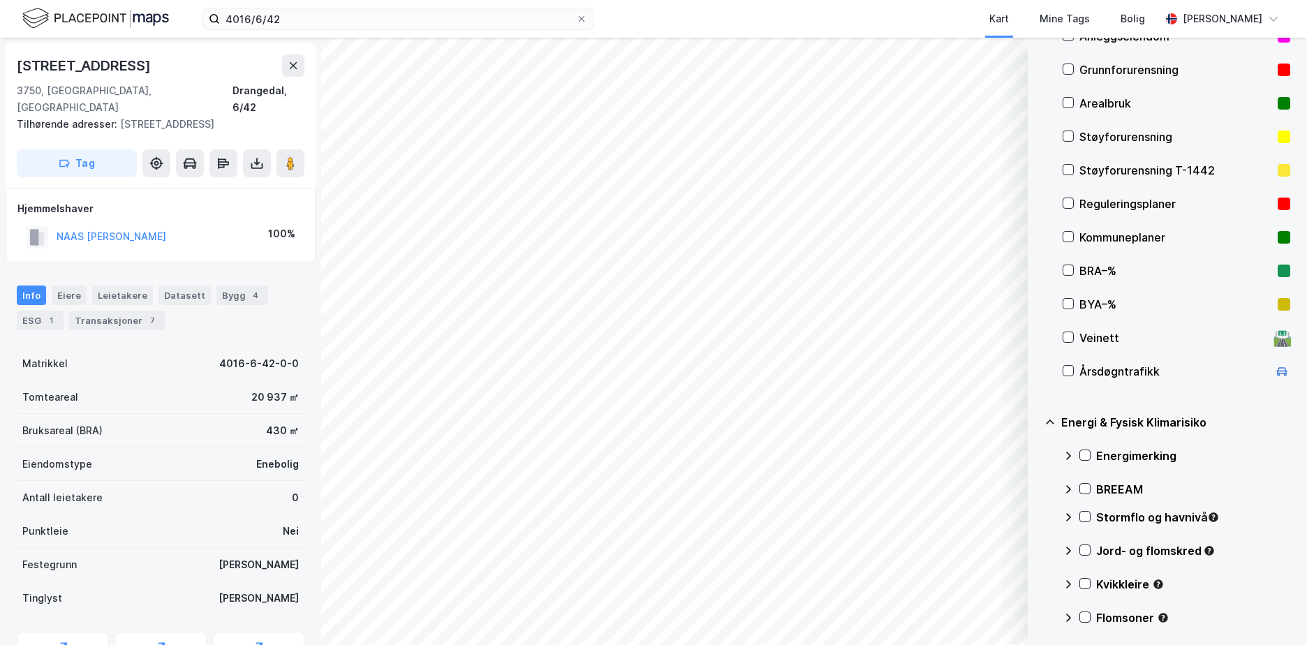
click at [1117, 68] on div "Grunnforurensning" at bounding box center [1176, 69] width 193 height 17
click at [1089, 453] on icon at bounding box center [1085, 455] width 10 height 10
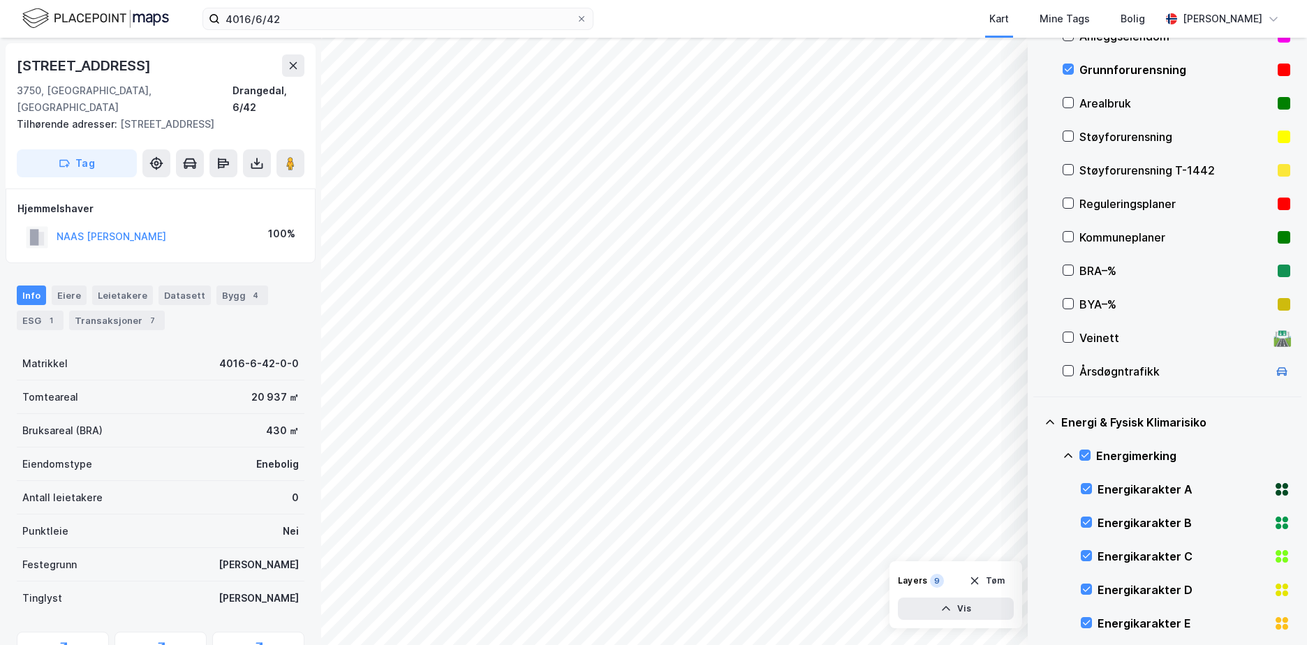
click at [1074, 454] on div "Energimerking" at bounding box center [1177, 456] width 228 height 34
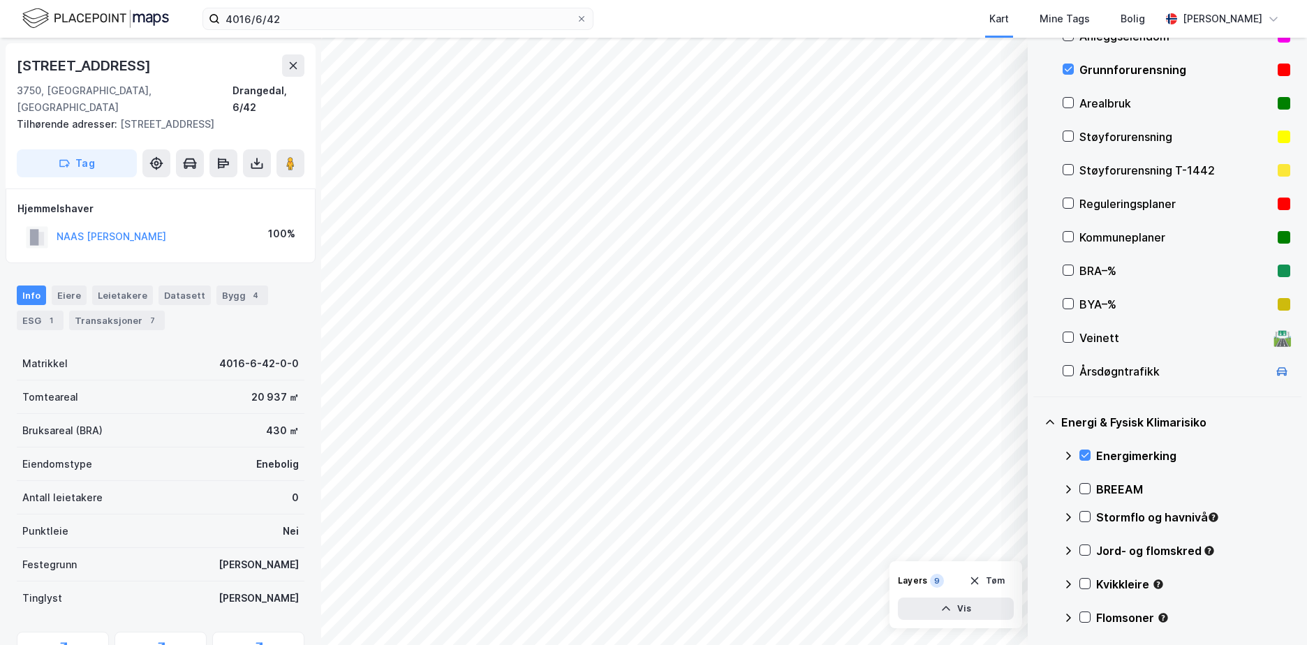
scroll to position [237, 0]
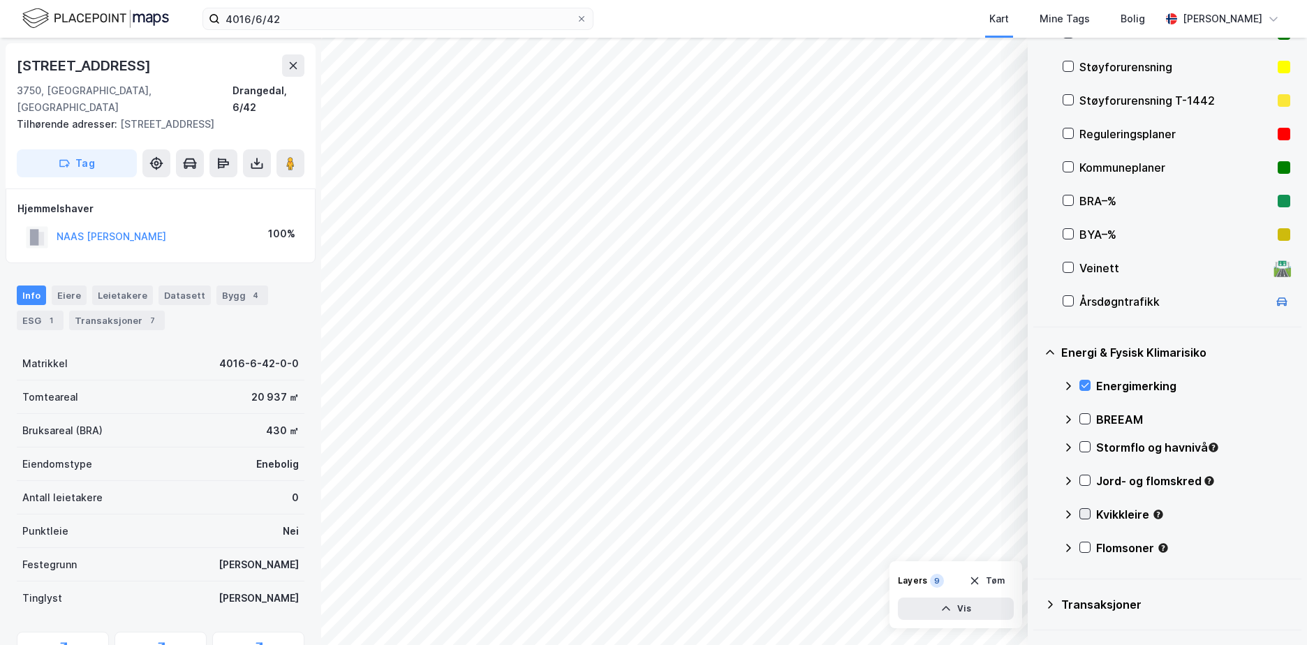
click at [1082, 511] on icon at bounding box center [1085, 514] width 10 height 10
click at [1070, 511] on icon at bounding box center [1068, 514] width 11 height 11
click at [1089, 478] on icon at bounding box center [1086, 480] width 8 height 5
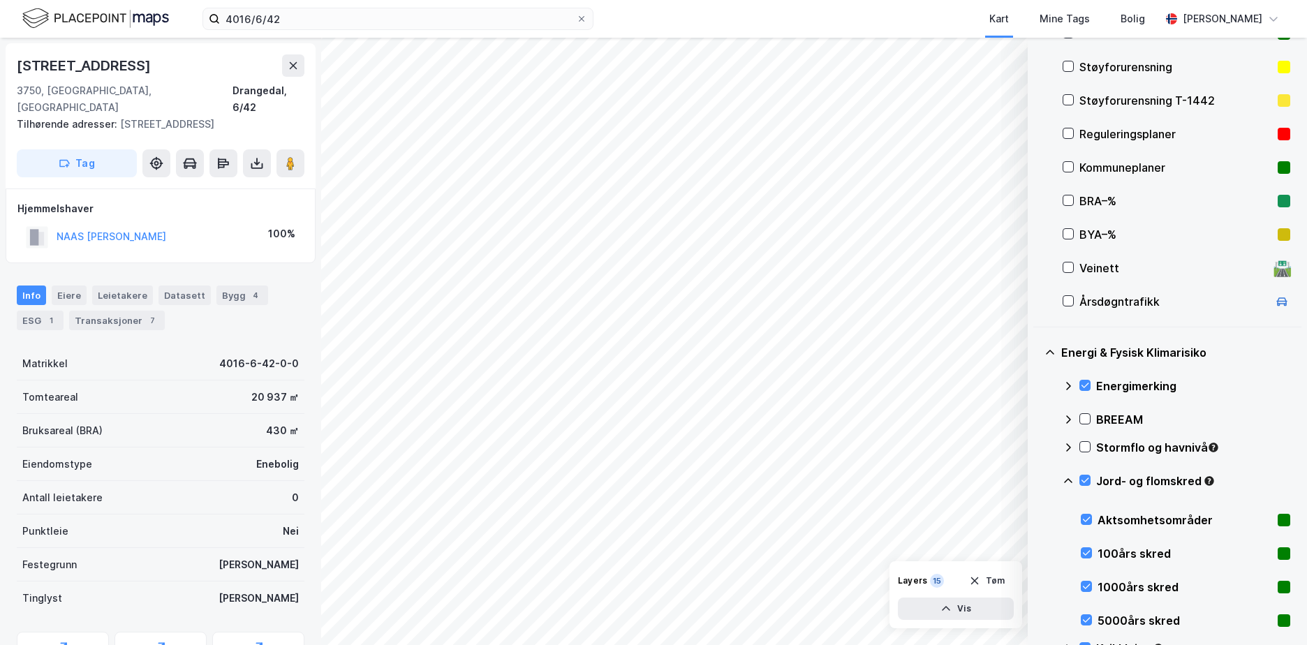
click at [1066, 479] on icon at bounding box center [1068, 481] width 11 height 11
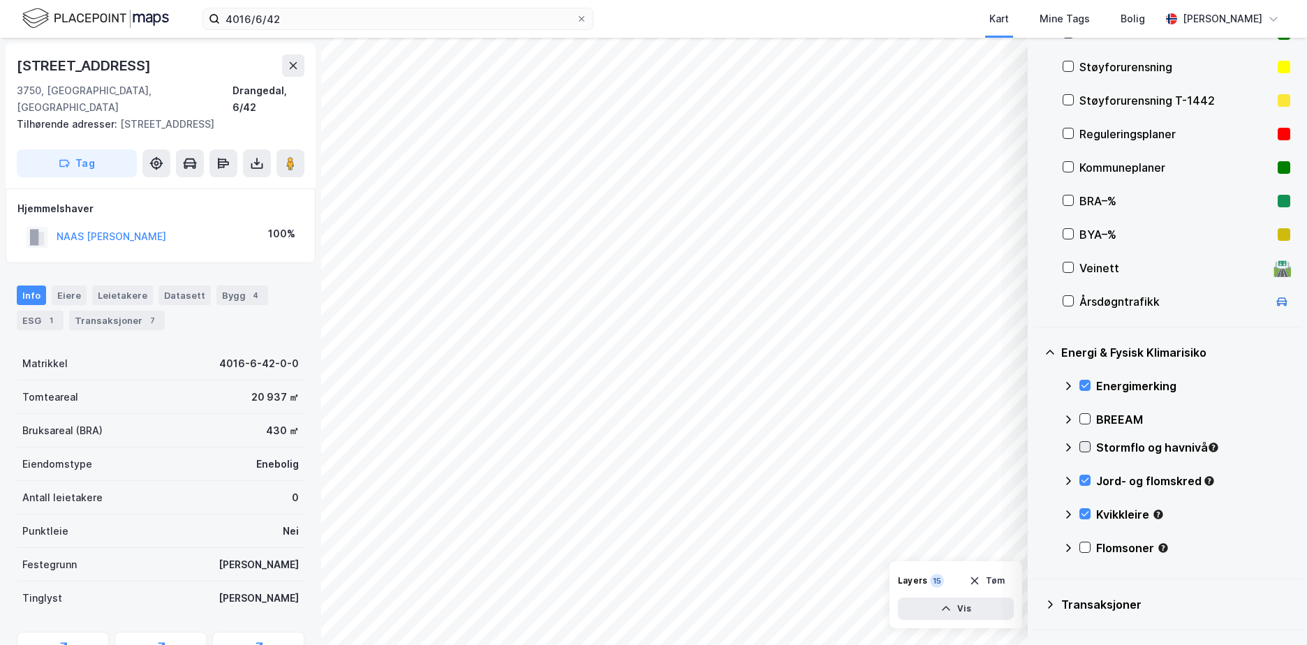
click at [1086, 447] on icon at bounding box center [1085, 447] width 10 height 10
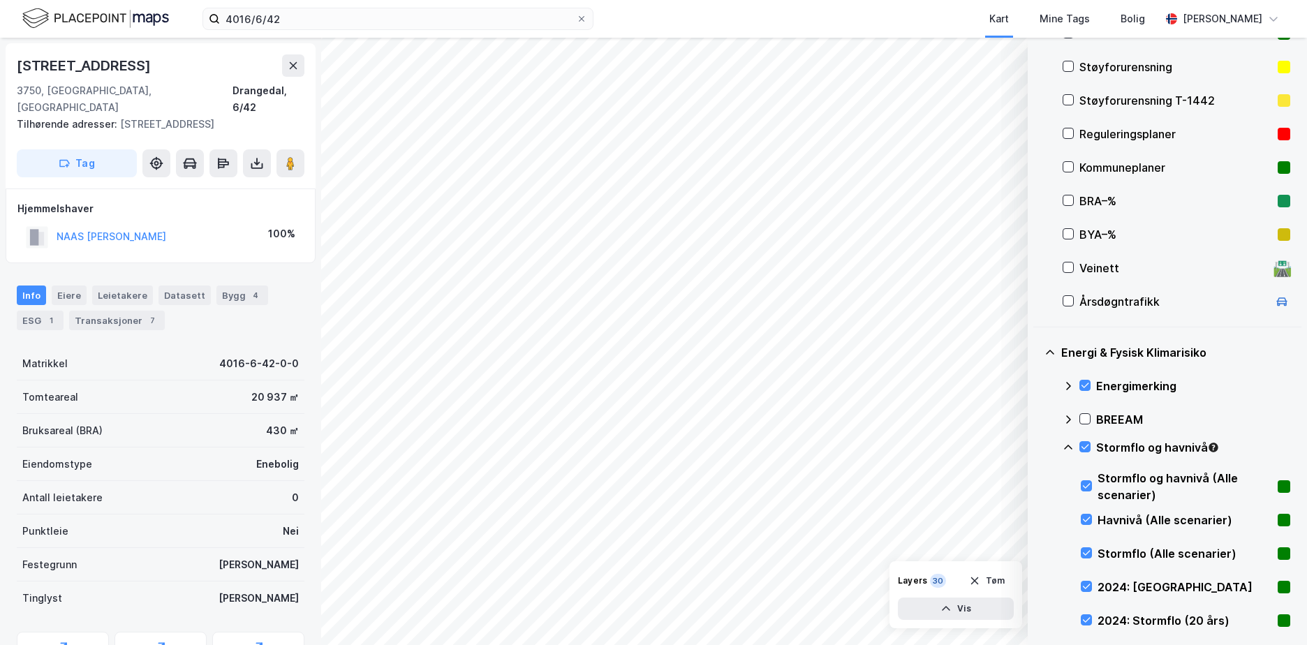
click at [1069, 443] on icon at bounding box center [1068, 447] width 11 height 11
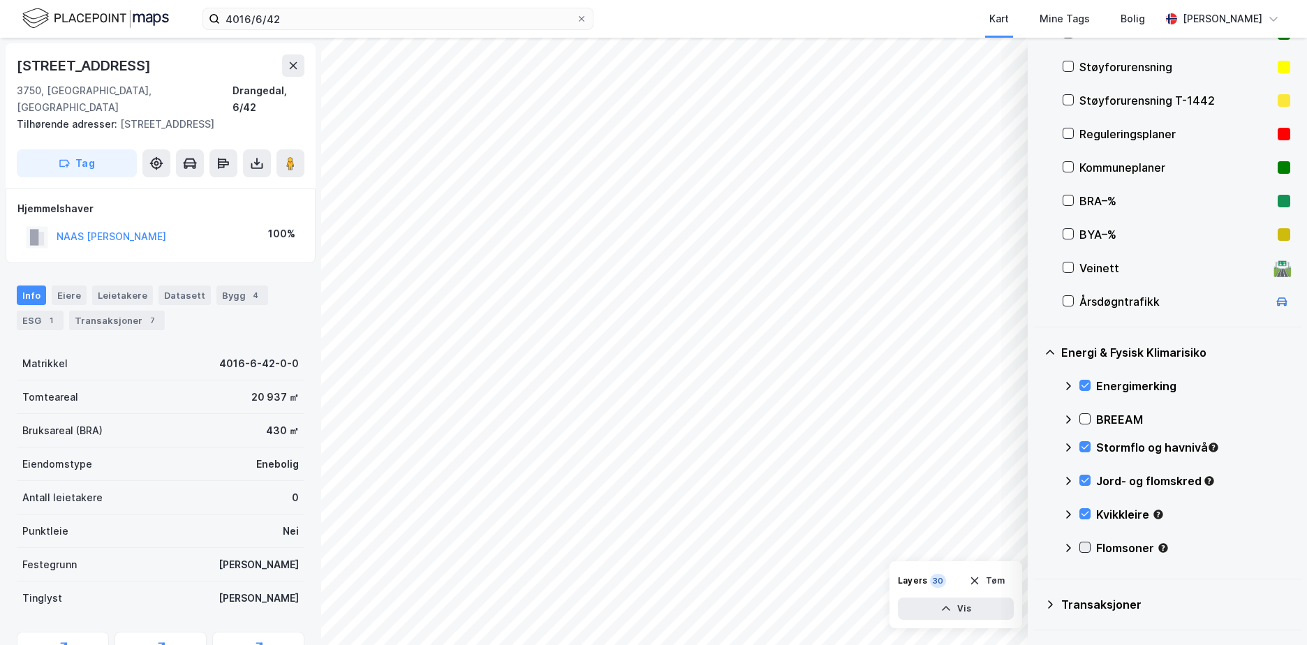
click at [1087, 543] on icon at bounding box center [1085, 548] width 10 height 10
click at [1067, 543] on icon at bounding box center [1068, 548] width 11 height 11
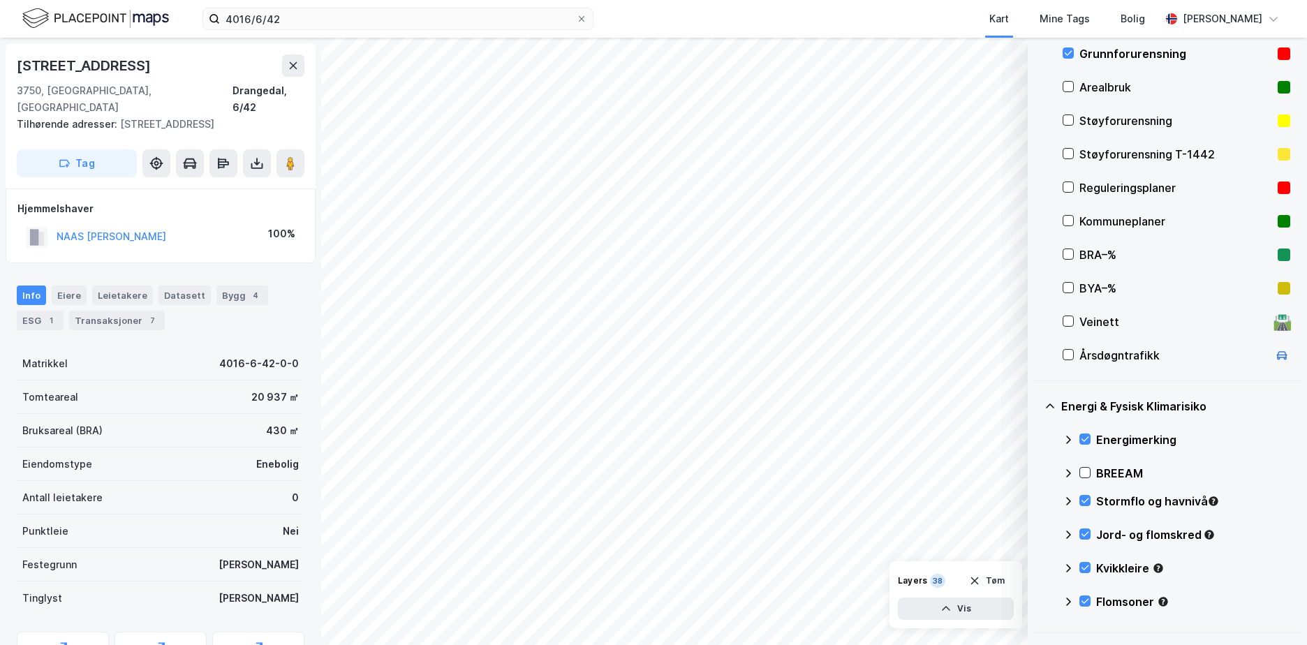
scroll to position [177, 0]
